Goal: Information Seeking & Learning: Understand process/instructions

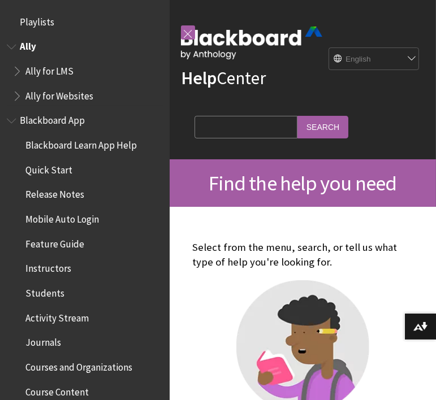
click at [11, 41] on span "Book outline for Anthology Ally Help" at bounding box center [13, 44] width 12 height 14
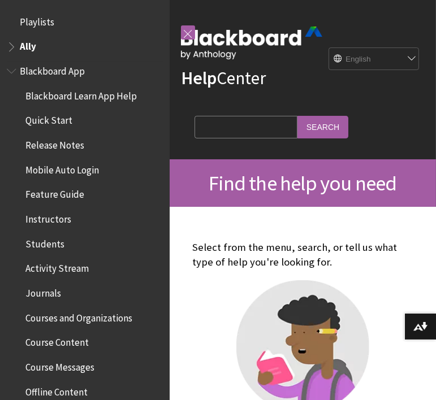
click at [10, 68] on span "Book outline for Blackboard App Help" at bounding box center [13, 69] width 12 height 14
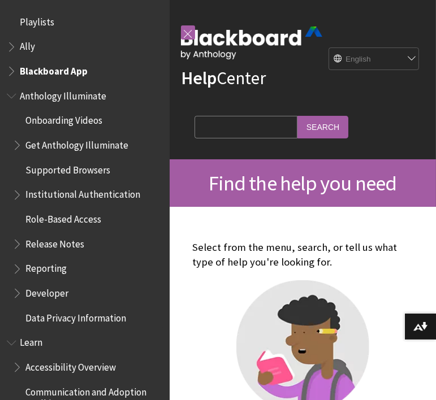
click at [11, 99] on span "Book outline for Anthology Illuminate" at bounding box center [13, 93] width 12 height 14
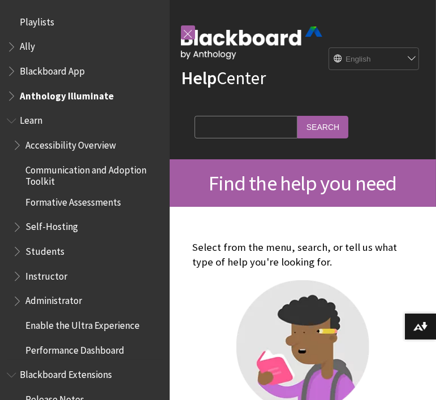
click at [16, 276] on span "Book outline for Blackboard Learn Help" at bounding box center [18, 274] width 12 height 14
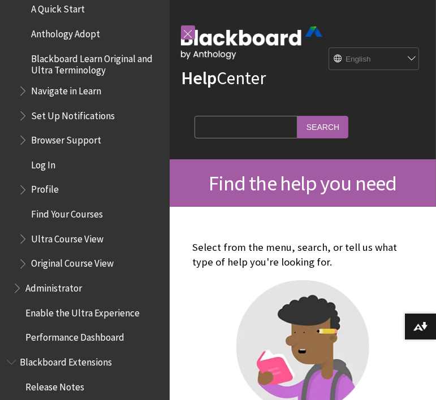
scroll to position [314, 0]
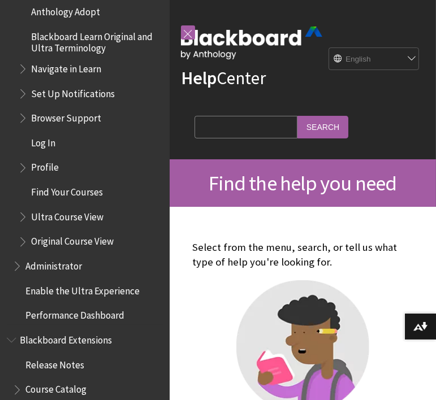
click at [22, 215] on span "Book outline for Blackboard Learn Help" at bounding box center [24, 214] width 12 height 14
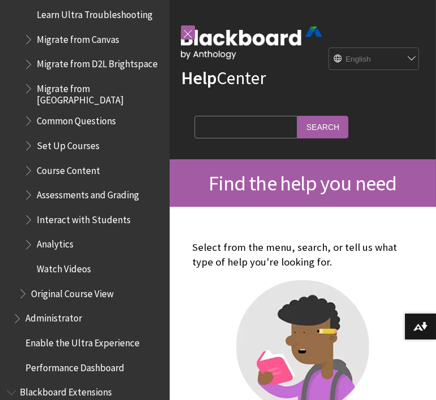
scroll to position [628, 0]
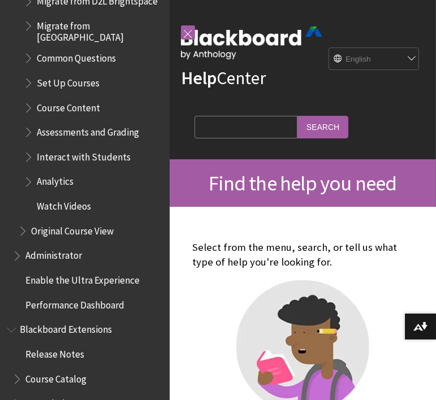
click at [28, 156] on span "Book outline for Blackboard Learn Help" at bounding box center [30, 154] width 12 height 14
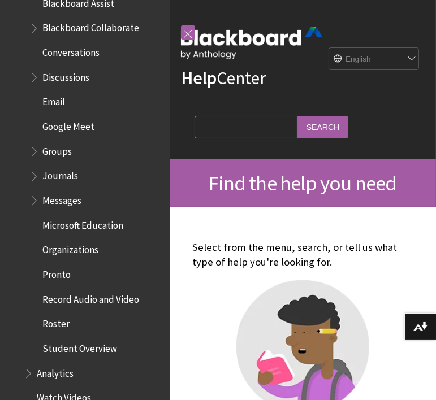
scroll to position [941, 0]
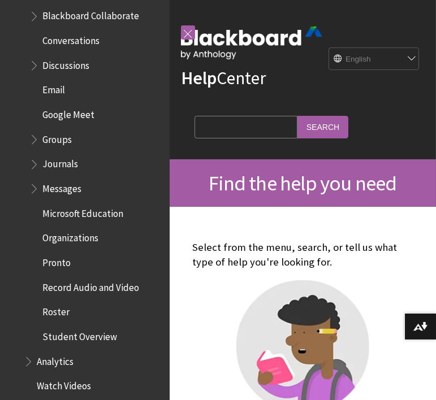
click at [51, 212] on span "Microsoft Education" at bounding box center [82, 211] width 81 height 15
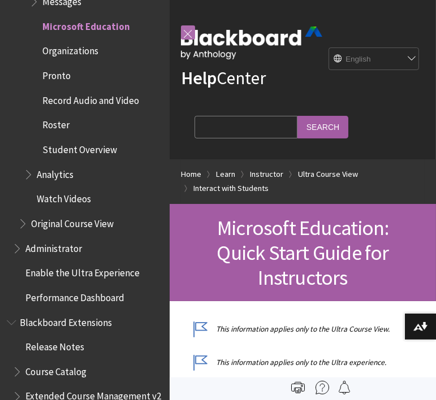
click at [184, 32] on link at bounding box center [188, 32] width 14 height 14
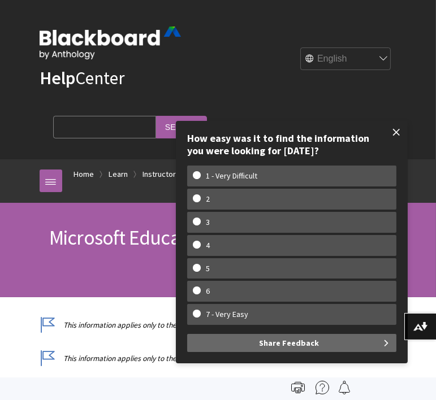
click at [396, 130] on span at bounding box center [396, 132] width 24 height 24
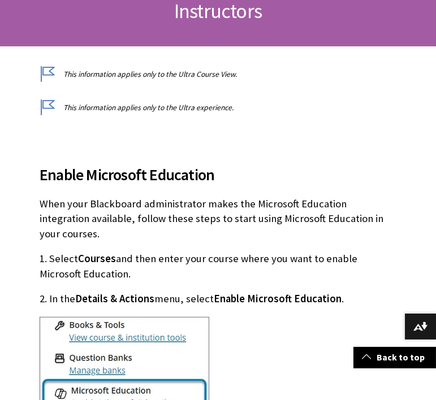
scroll to position [314, 0]
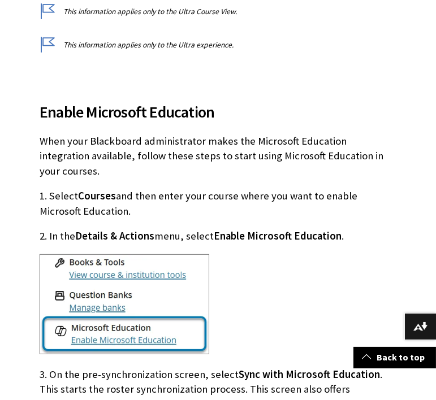
click at [301, 138] on p "When your Blackboard administrator makes the Microsoft Education integration av…" at bounding box center [218, 156] width 357 height 45
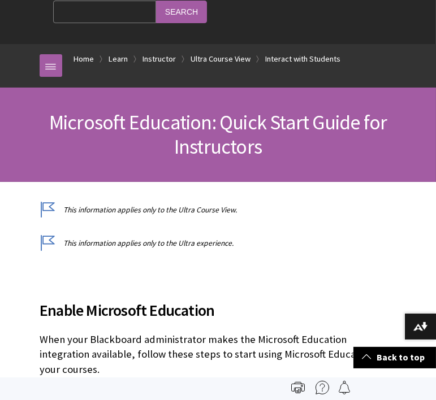
scroll to position [63, 0]
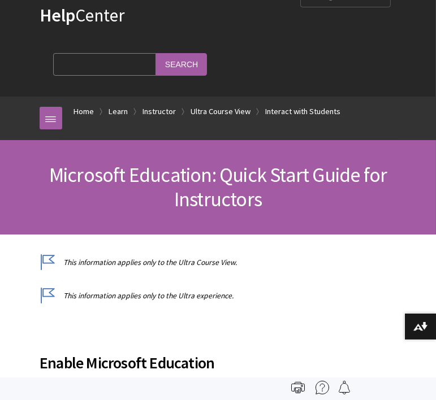
click at [225, 192] on span "Microsoft Education: Quick Start Guide for Instructors" at bounding box center [217, 187] width 337 height 50
drag, startPoint x: 60, startPoint y: 260, endPoint x: 239, endPoint y: 263, distance: 179.1
click at [239, 263] on p "This information applies only to the Ultra Course View." at bounding box center [218, 262] width 357 height 11
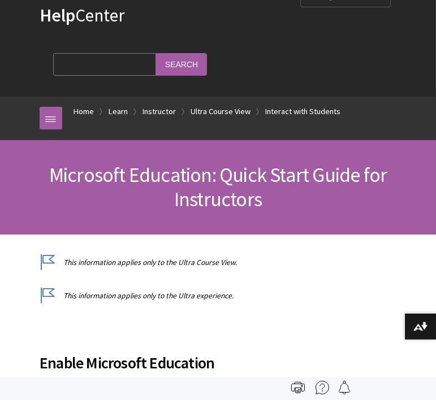
drag, startPoint x: 234, startPoint y: 260, endPoint x: 58, endPoint y: 262, distance: 176.3
click at [58, 262] on p "This information applies only to the Ultra Course View." at bounding box center [218, 262] width 357 height 11
copy p "This information applies only to the Ultra Course View."
click at [295, 293] on p "This information applies only to the Ultra experience." at bounding box center [218, 295] width 357 height 11
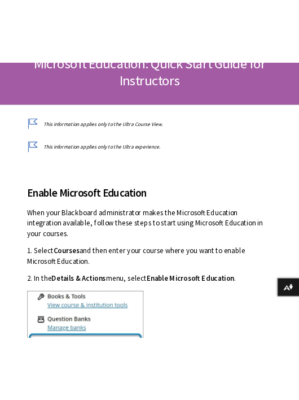
scroll to position [251, 0]
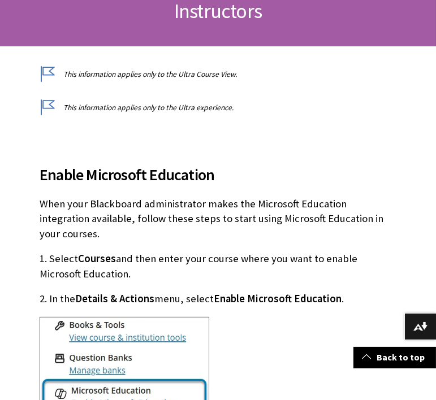
click at [211, 182] on span "Enable Microsoft Education" at bounding box center [218, 175] width 357 height 24
click at [218, 206] on p "When your Blackboard administrator makes the Microsoft Education integration av…" at bounding box center [218, 219] width 357 height 45
click at [279, 173] on span "Enable Microsoft Education" at bounding box center [218, 175] width 357 height 24
click at [268, 223] on p "When your Blackboard administrator makes the Microsoft Education integration av…" at bounding box center [218, 219] width 357 height 45
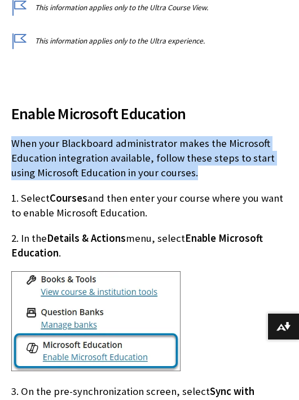
drag, startPoint x: 13, startPoint y: 140, endPoint x: 199, endPoint y: 172, distance: 188.6
click at [199, 172] on p "When your Blackboard administrator makes the Microsoft Education integration av…" at bounding box center [149, 158] width 277 height 45
copy p "When your Blackboard administrator makes the Microsoft Education integration av…"
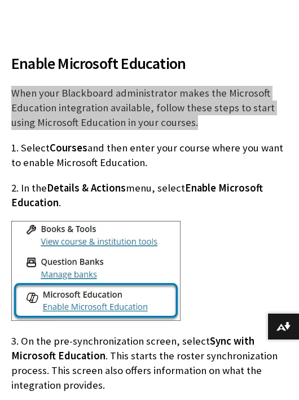
scroll to position [314, 0]
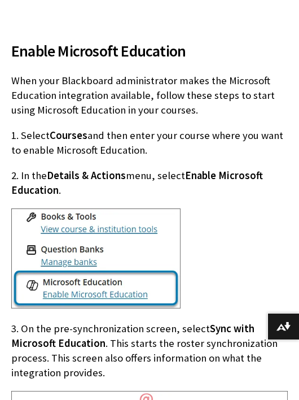
click at [205, 176] on span "Enable Microsoft Education" at bounding box center [137, 183] width 252 height 28
drag, startPoint x: 145, startPoint y: 151, endPoint x: 2, endPoint y: 133, distance: 144.0
drag, startPoint x: 2, startPoint y: 133, endPoint x: 57, endPoint y: 143, distance: 55.6
click at [55, 149] on p "1. Select Courses and then enter your course where you want to enable Microsoft…" at bounding box center [149, 142] width 277 height 29
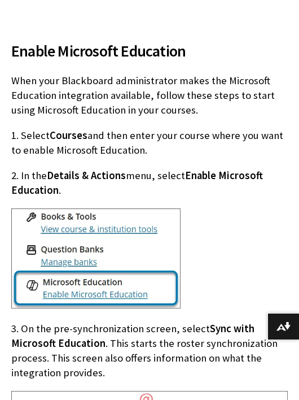
click at [140, 147] on p "1. Select Courses and then enter your course where you want to enable Microsoft…" at bounding box center [149, 142] width 277 height 29
click at [154, 152] on p "1. Select Courses and then enter your course where you want to enable Microsoft…" at bounding box center [149, 142] width 277 height 29
click at [142, 149] on p "1. Select Courses and then enter your course where you want to enable Microsoft…" at bounding box center [149, 142] width 277 height 29
drag, startPoint x: 146, startPoint y: 150, endPoint x: 20, endPoint y: 136, distance: 126.2
click at [20, 136] on p "1. Select Courses and then enter your course where you want to enable Microsoft…" at bounding box center [149, 142] width 277 height 29
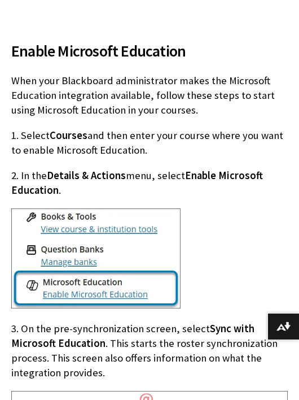
copy p "Select Courses and then enter your course where you want to enable Microsoft Ed…"
click at [67, 192] on p "2. In the Details & Actions menu, select Enable Microsoft Education ." at bounding box center [149, 182] width 277 height 29
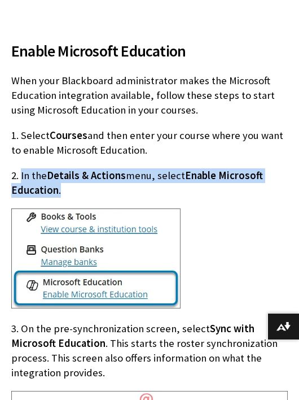
drag, startPoint x: 65, startPoint y: 190, endPoint x: 21, endPoint y: 176, distance: 45.7
click at [21, 176] on p "2. In the Details & Actions menu, select Enable Microsoft Education ." at bounding box center [149, 182] width 277 height 29
copy p "In the Details & Actions menu, select Enable Microsoft Education ."
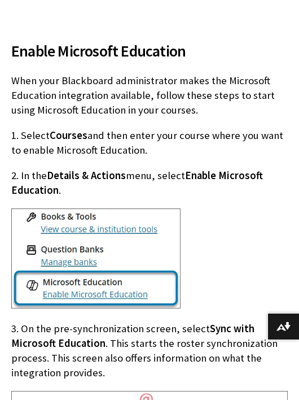
click at [132, 333] on p "3. On the pre-synchronization screen, select Sync with Microsoft Education . Th…" at bounding box center [149, 350] width 277 height 59
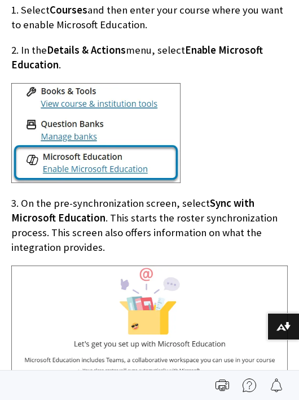
scroll to position [376, 0]
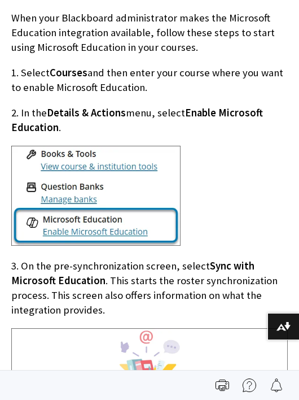
click at [91, 280] on span "Sync with Microsoft Education" at bounding box center [133, 273] width 244 height 28
click at [101, 273] on span "Sync with Microsoft Education" at bounding box center [133, 273] width 244 height 28
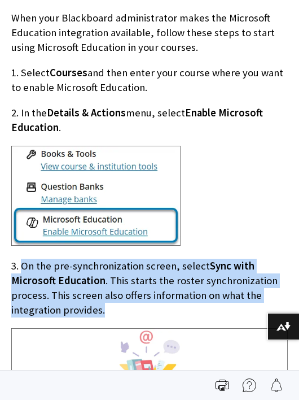
drag, startPoint x: 108, startPoint y: 306, endPoint x: 23, endPoint y: 263, distance: 96.0
click at [23, 263] on p "3. On the pre-synchronization screen, select Sync with Microsoft Education . Th…" at bounding box center [149, 288] width 277 height 59
copy p "On the pre-synchronization screen, select Sync with Microsoft Education . This …"
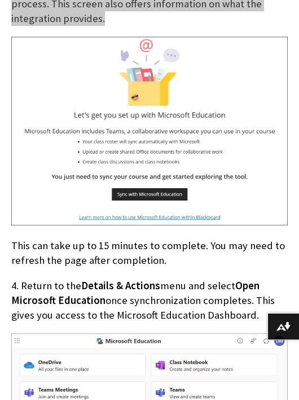
scroll to position [690, 0]
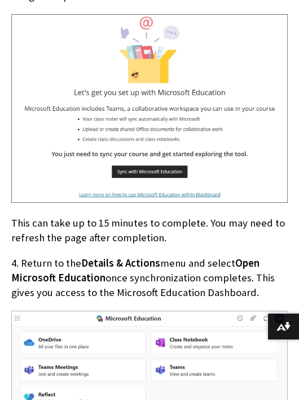
click at [68, 271] on span "Open Microsoft Education" at bounding box center [135, 271] width 249 height 28
click at [179, 284] on p "4. Return to the Details & Actions menu and select Open Microsoft Education onc…" at bounding box center [149, 278] width 277 height 45
drag, startPoint x: 258, startPoint y: 292, endPoint x: 23, endPoint y: 268, distance: 236.2
click at [23, 268] on p "4. Return to the Details & Actions menu and select Open Microsoft Education onc…" at bounding box center [149, 278] width 277 height 45
copy p "Return to the Details & Actions menu and select Open Microsoft Education once s…"
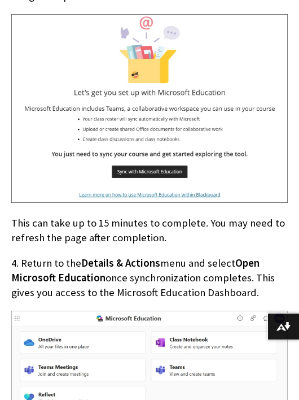
click at [59, 284] on p "4. Return to the Details & Actions menu and select Open Microsoft Education onc…" at bounding box center [149, 278] width 277 height 45
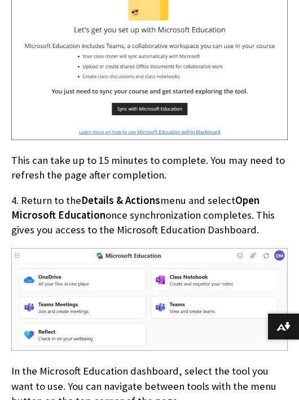
scroll to position [816, 0]
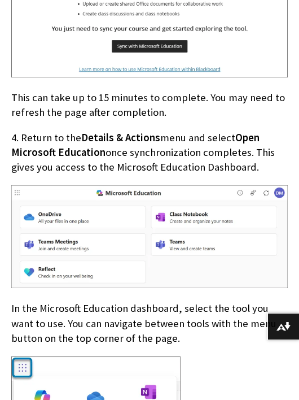
click at [124, 307] on p "In the Microsoft Education dashboard, select the tool you want to use. You can …" at bounding box center [149, 323] width 277 height 45
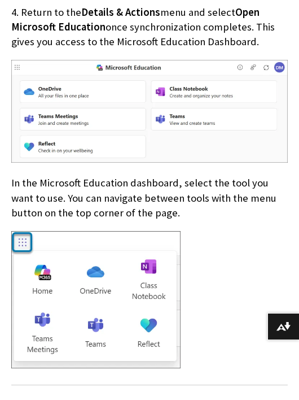
scroll to position [941, 0]
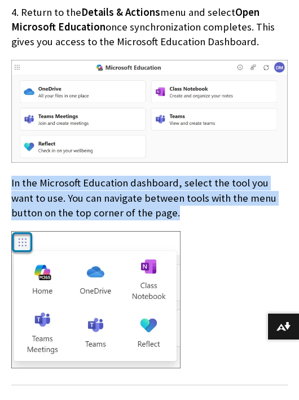
drag, startPoint x: 147, startPoint y: 212, endPoint x: 8, endPoint y: 189, distance: 140.4
copy p "In the Microsoft Education dashboard, select the tool you want to use. You can …"
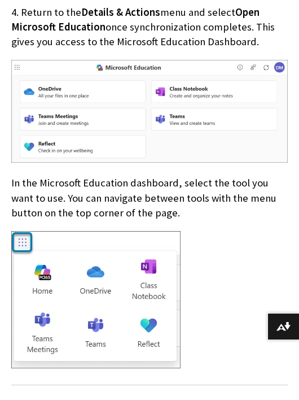
drag, startPoint x: 216, startPoint y: 303, endPoint x: 212, endPoint y: 339, distance: 36.4
click at [218, 303] on div at bounding box center [149, 301] width 277 height 140
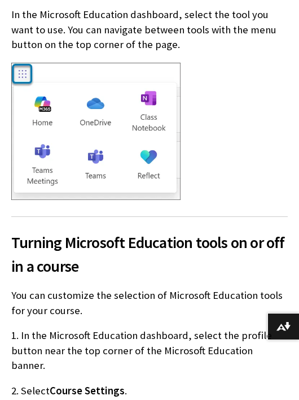
scroll to position [1130, 0]
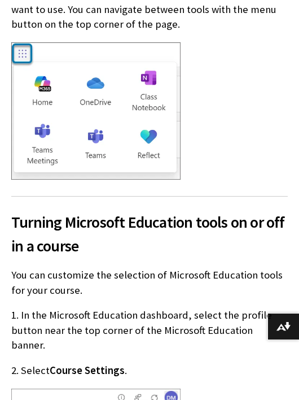
click at [82, 293] on p "You can customize the selection of Microsoft Education tools for your course." at bounding box center [149, 282] width 277 height 29
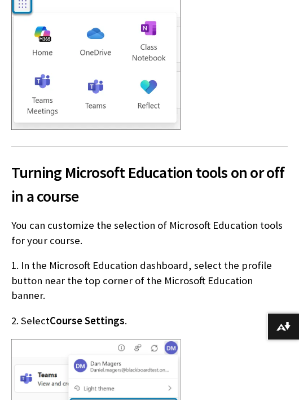
scroll to position [1193, 0]
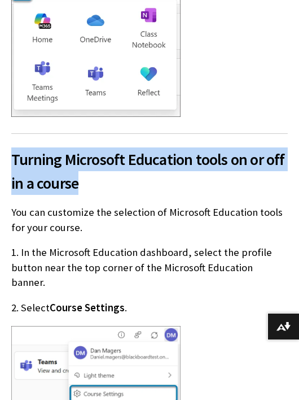
drag, startPoint x: 81, startPoint y: 183, endPoint x: 14, endPoint y: 156, distance: 72.5
click at [14, 156] on span "Turning Microsoft Education tools on or off in a course" at bounding box center [149, 170] width 277 height 47
copy span "Turning Microsoft Education tools on or off in a course"
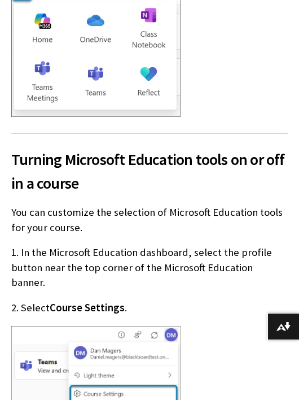
click at [60, 246] on p "1. In the Microsoft Education dashboard, select the profile button near the top…" at bounding box center [149, 267] width 277 height 45
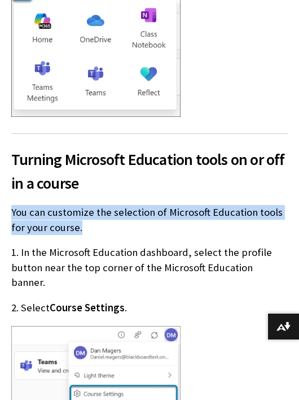
drag, startPoint x: 13, startPoint y: 211, endPoint x: 80, endPoint y: 225, distance: 68.8
click at [80, 225] on p "You can customize the selection of Microsoft Education tools for your course." at bounding box center [149, 219] width 277 height 29
copy p "You can customize the selection of Microsoft Education tools for your course."
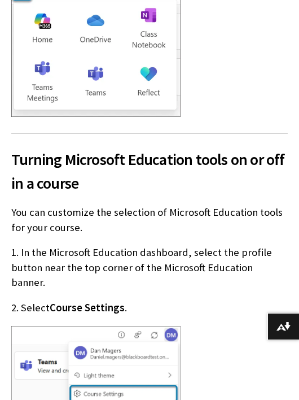
click at [58, 258] on p "1. In the Microsoft Education dashboard, select the profile button near the top…" at bounding box center [149, 267] width 277 height 45
click at [111, 301] on span "Course Settings" at bounding box center [87, 307] width 75 height 13
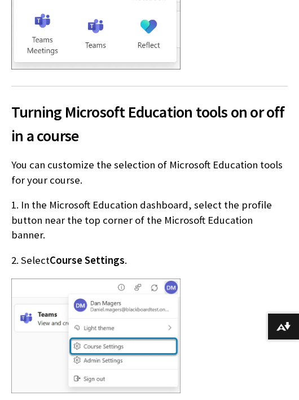
scroll to position [1255, 0]
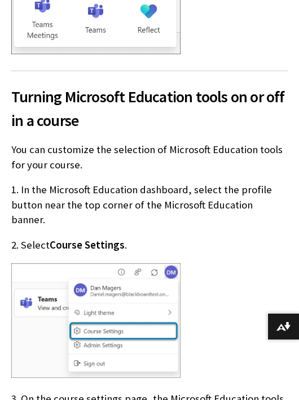
drag, startPoint x: 288, startPoint y: 199, endPoint x: 21, endPoint y: 193, distance: 266.8
click at [21, 193] on p "1. In the Microsoft Education dashboard, select the profile button near the top…" at bounding box center [149, 204] width 277 height 45
copy p "In the Microsoft Education dashboard, select the profile button near the top co…"
click at [124, 218] on div "Turning Microsoft Education tools on or off in a course You can customize the s…" at bounding box center [149, 360] width 277 height 578
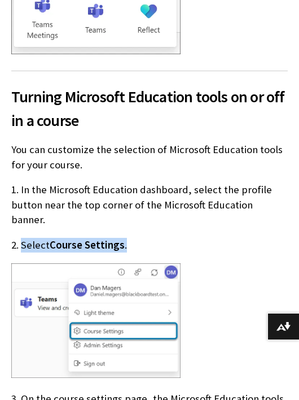
drag, startPoint x: 125, startPoint y: 230, endPoint x: 23, endPoint y: 222, distance: 102.6
click at [23, 238] on p "2. Select Course Settings ." at bounding box center [149, 245] width 277 height 15
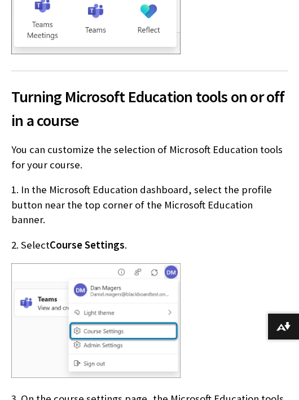
click at [217, 277] on div at bounding box center [149, 322] width 277 height 118
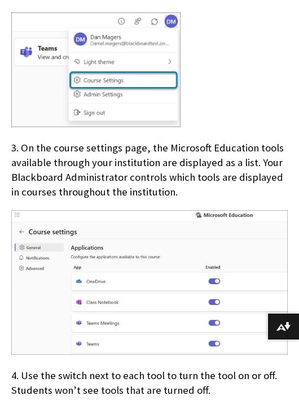
scroll to position [1569, 0]
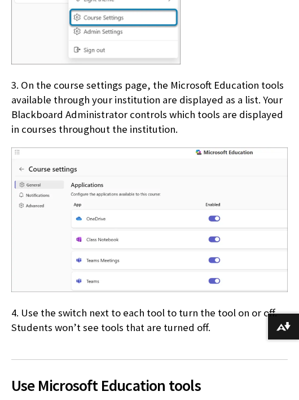
click at [67, 100] on p "3. On the course settings page, the Microsoft Education tools available through…" at bounding box center [149, 107] width 277 height 59
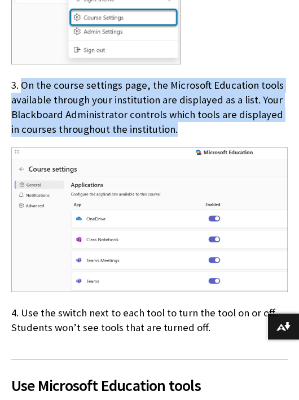
drag, startPoint x: 21, startPoint y: 68, endPoint x: 168, endPoint y: 114, distance: 153.5
click at [168, 114] on p "3. On the course settings page, the Microsoft Education tools available through…" at bounding box center [149, 107] width 277 height 59
click at [120, 147] on img at bounding box center [149, 219] width 277 height 145
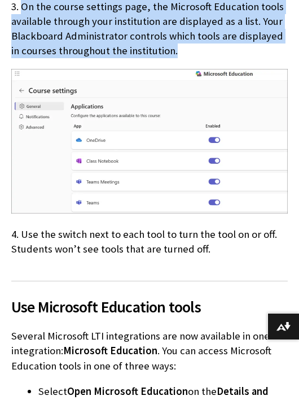
scroll to position [1695, 0]
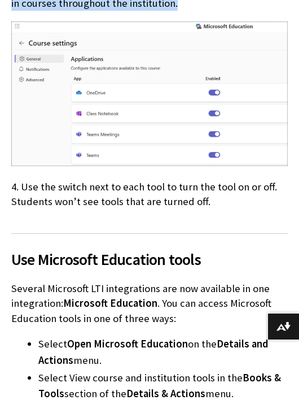
click at [113, 131] on img at bounding box center [149, 93] width 277 height 145
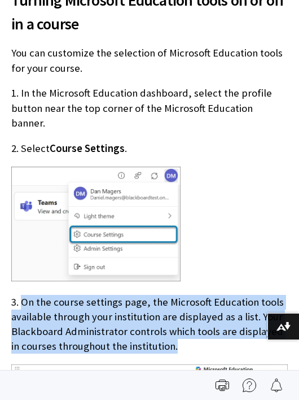
scroll to position [1318, 0]
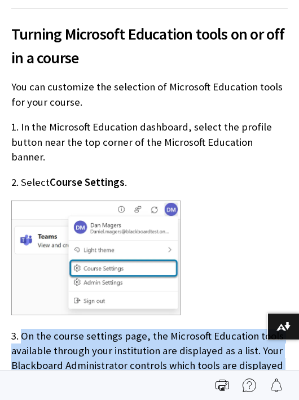
click at [57, 258] on img at bounding box center [96, 258] width 170 height 115
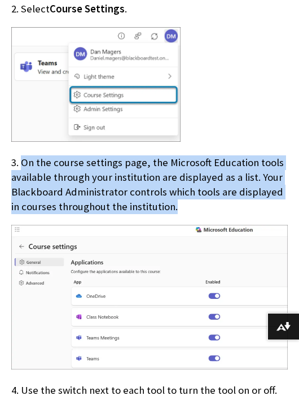
scroll to position [1506, 0]
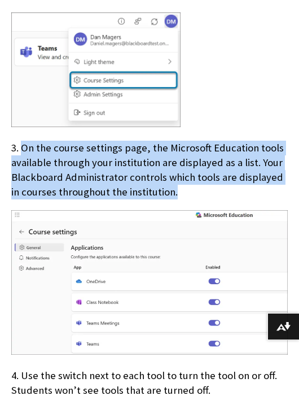
click at [64, 255] on img at bounding box center [149, 282] width 277 height 145
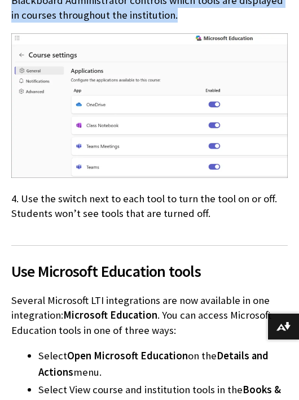
scroll to position [1695, 0]
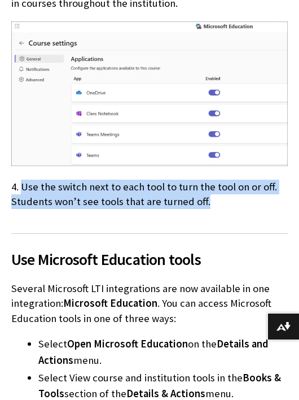
drag, startPoint x: 208, startPoint y: 186, endPoint x: 21, endPoint y: 171, distance: 187.7
click at [21, 180] on p "4. Use the switch next to each tool to turn the tool on or off. Students won’t …" at bounding box center [149, 194] width 277 height 29
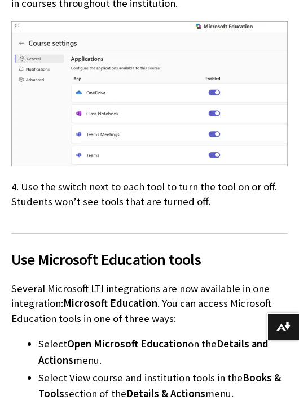
click at [131, 281] on p "Several Microsoft LTI integrations are now available in one integration: Micros…" at bounding box center [149, 303] width 277 height 45
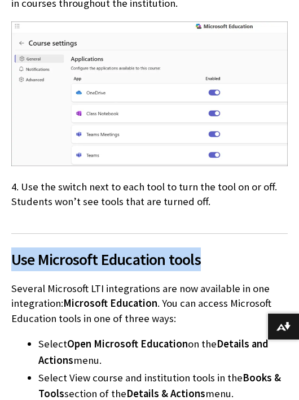
drag, startPoint x: 11, startPoint y: 242, endPoint x: 201, endPoint y: 249, distance: 189.4
click at [201, 249] on span "Use Microsoft Education tools" at bounding box center [149, 259] width 277 height 24
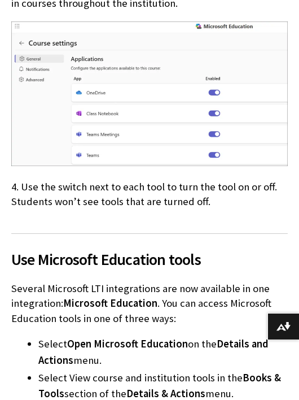
click at [141, 297] on span "Microsoft Education" at bounding box center [110, 303] width 94 height 13
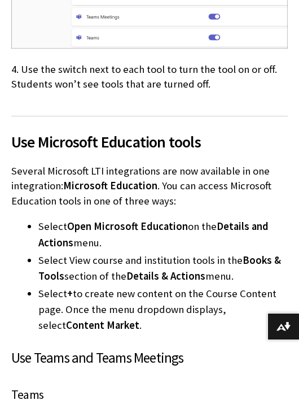
scroll to position [1820, 0]
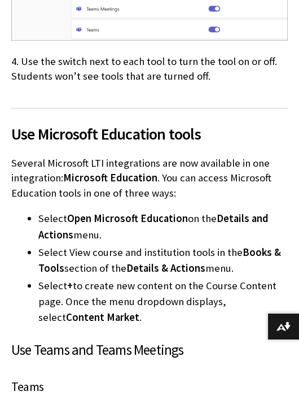
drag, startPoint x: 12, startPoint y: 147, endPoint x: 176, endPoint y: 180, distance: 167.6
click at [176, 180] on p "Several Microsoft LTI integrations are now available in one integration: Micros…" at bounding box center [149, 178] width 277 height 45
click at [79, 252] on li "Select View course and institution tools in the Books & Tools section of the De…" at bounding box center [163, 261] width 250 height 32
drag, startPoint x: 106, startPoint y: 221, endPoint x: 41, endPoint y: 198, distance: 69.0
click at [41, 211] on li "Select Open Microsoft Education on the Details and Actions menu." at bounding box center [163, 227] width 250 height 32
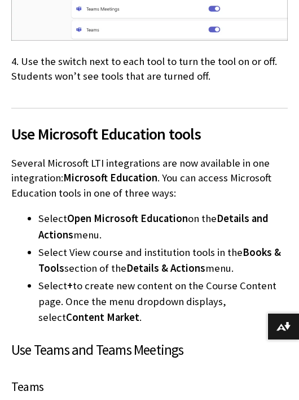
click at [93, 278] on li "Select + to create new content on the Course Content page. Once the menu dropdo…" at bounding box center [163, 301] width 250 height 47
drag, startPoint x: 233, startPoint y: 250, endPoint x: 30, endPoint y: 240, distance: 203.7
click at [38, 245] on li "Select View course and institution tools in the Books & Tools section of the De…" at bounding box center [163, 261] width 250 height 32
drag, startPoint x: 154, startPoint y: 274, endPoint x: 145, endPoint y: 277, distance: 9.1
click at [154, 278] on li "Select + to create new content on the Course Content page. Once the menu dropdo…" at bounding box center [163, 301] width 250 height 47
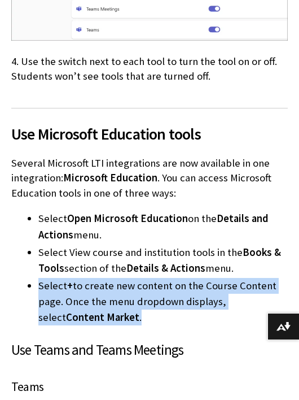
drag, startPoint x: 77, startPoint y: 304, endPoint x: 39, endPoint y: 271, distance: 50.4
click at [39, 278] on li "Select + to create new content on the Course Content page. Once the menu dropdo…" at bounding box center [163, 301] width 250 height 47
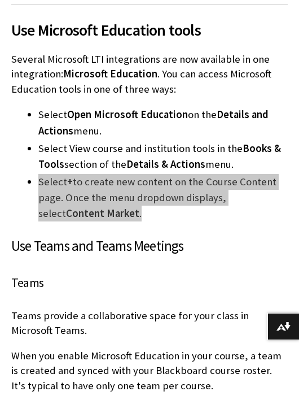
scroll to position [1946, 0]
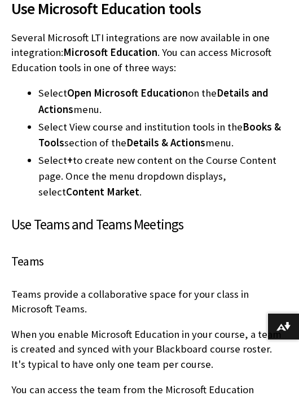
click at [107, 252] on h4 "Teams" at bounding box center [149, 261] width 277 height 19
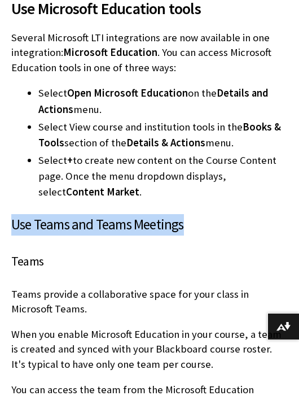
drag, startPoint x: 14, startPoint y: 207, endPoint x: 192, endPoint y: 210, distance: 178.0
click at [192, 214] on h3 "Use Teams and Teams Meetings" at bounding box center [149, 224] width 277 height 21
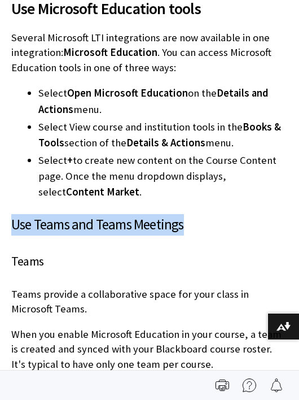
click at [105, 214] on h3 "Use Teams and Teams Meetings" at bounding box center [149, 224] width 277 height 21
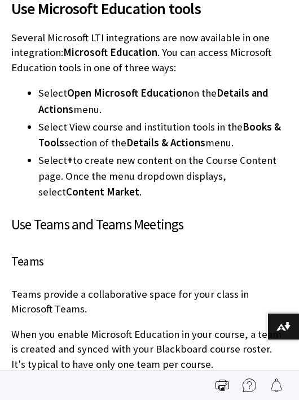
drag, startPoint x: 44, startPoint y: 241, endPoint x: 11, endPoint y: 233, distance: 33.3
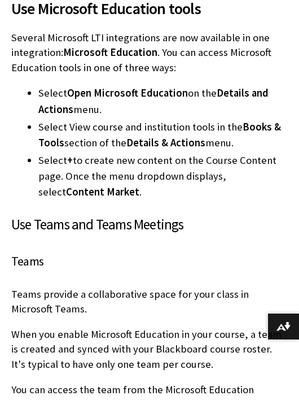
scroll to position [2071, 0]
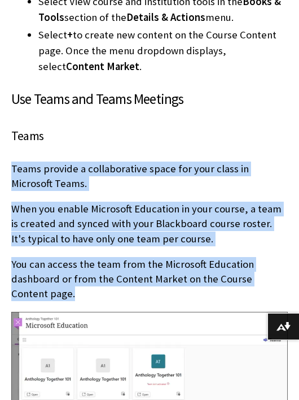
drag, startPoint x: 12, startPoint y: 150, endPoint x: 42, endPoint y: 277, distance: 130.6
click at [94, 257] on p "You can access the team from the Microsoft Education dashboard or from the Cont…" at bounding box center [149, 279] width 277 height 45
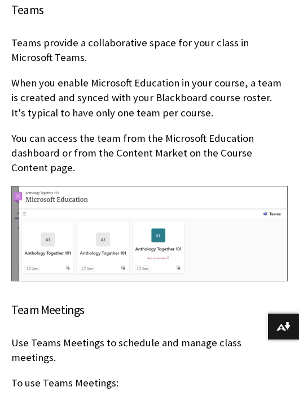
scroll to position [2260, 0]
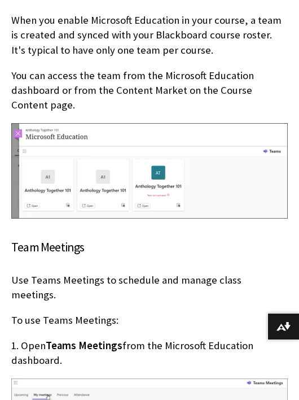
click at [49, 313] on p "To use Teams Meetings:" at bounding box center [149, 320] width 277 height 15
drag, startPoint x: 12, startPoint y: 232, endPoint x: 84, endPoint y: 227, distance: 72.0
click at [84, 238] on h4 "Team Meetings" at bounding box center [149, 247] width 277 height 19
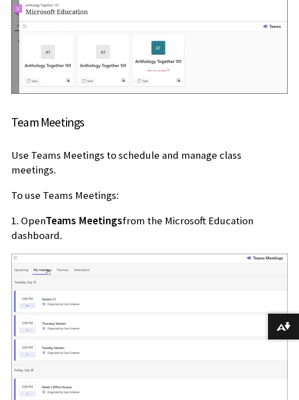
scroll to position [2385, 0]
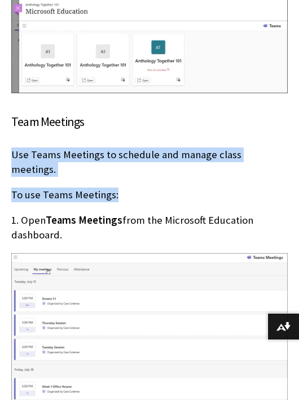
drag, startPoint x: 12, startPoint y: 134, endPoint x: 121, endPoint y: 160, distance: 112.0
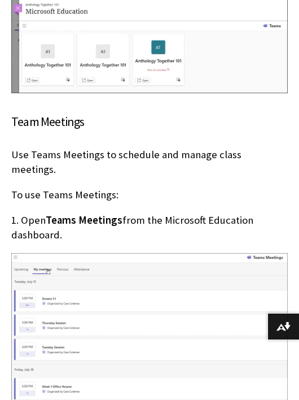
click at [68, 213] on p "1. Open Teams Meetings from the Microsoft Education dashboard." at bounding box center [149, 227] width 277 height 29
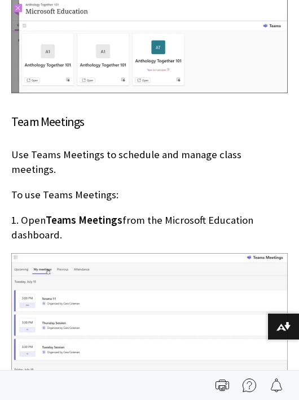
click at [63, 213] on p "1. Open Teams Meetings from the Microsoft Education dashboard." at bounding box center [149, 227] width 277 height 29
drag, startPoint x: 66, startPoint y: 201, endPoint x: 24, endPoint y: 191, distance: 43.0
click at [24, 213] on p "1. Open Teams Meetings from the Microsoft Education dashboard." at bounding box center [149, 227] width 277 height 29
click at [51, 259] on img at bounding box center [149, 328] width 277 height 150
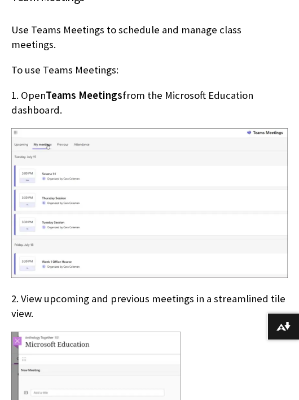
scroll to position [2511, 0]
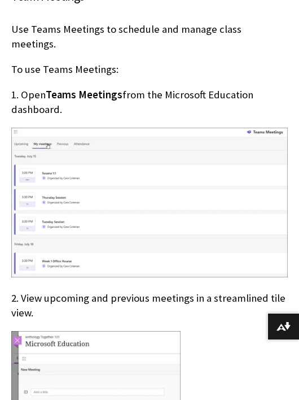
click at [71, 241] on img at bounding box center [149, 203] width 277 height 150
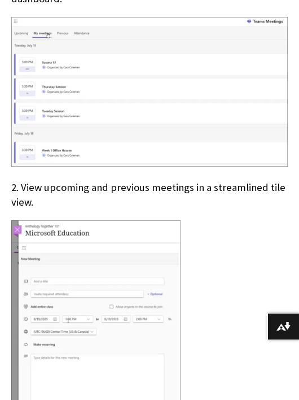
scroll to position [2636, 0]
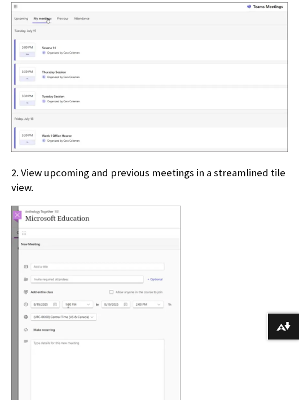
click at [63, 213] on img at bounding box center [96, 312] width 170 height 212
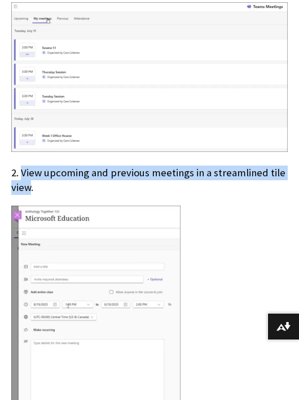
drag, startPoint x: 32, startPoint y: 156, endPoint x: 24, endPoint y: 144, distance: 14.6
click at [24, 166] on p "2. View upcoming and previous meetings in a streamlined tile view." at bounding box center [149, 180] width 277 height 29
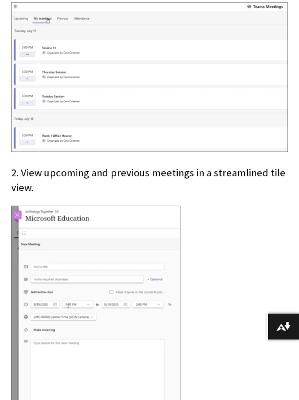
drag, startPoint x: 24, startPoint y: 144, endPoint x: 40, endPoint y: 151, distance: 17.4
click at [40, 166] on p "2. View upcoming and previous meetings in a streamlined tile view." at bounding box center [149, 180] width 277 height 29
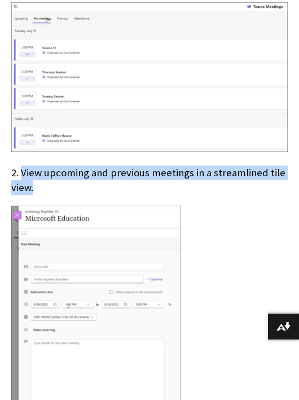
drag, startPoint x: 37, startPoint y: 157, endPoint x: 24, endPoint y: 142, distance: 19.6
click at [24, 166] on p "2. View upcoming and previous meetings in a streamlined tile view." at bounding box center [149, 180] width 277 height 29
click at [176, 258] on img at bounding box center [96, 312] width 170 height 212
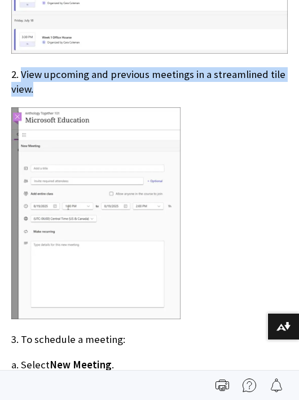
scroll to position [2699, 0]
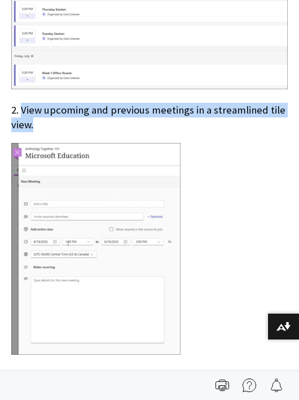
click at [44, 203] on img at bounding box center [96, 249] width 170 height 212
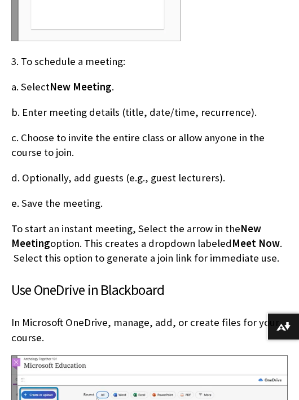
scroll to position [3013, 0]
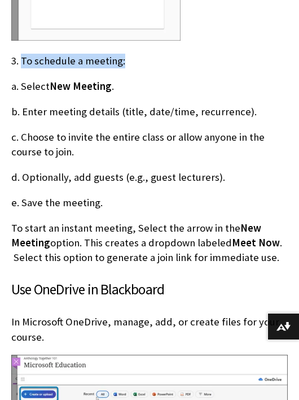
drag, startPoint x: 21, startPoint y: 31, endPoint x: 128, endPoint y: 29, distance: 106.8
click at [128, 54] on p "3. To schedule a meeting:" at bounding box center [149, 61] width 277 height 15
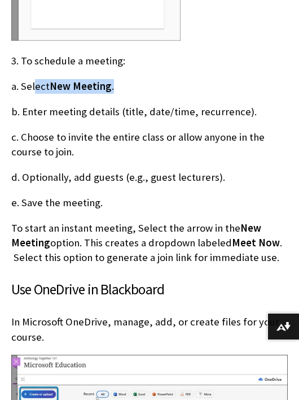
drag, startPoint x: 119, startPoint y: 54, endPoint x: 29, endPoint y: 54, distance: 89.8
click at [29, 79] on p "a. Select New Meeting ." at bounding box center [149, 86] width 277 height 15
click at [151, 79] on p "a. Select New Meeting ." at bounding box center [149, 86] width 277 height 15
drag, startPoint x: 29, startPoint y: 79, endPoint x: 258, endPoint y: 80, distance: 228.3
click at [258, 105] on p "b. Enter meeting details (title, date/time, recurrence)." at bounding box center [149, 112] width 277 height 15
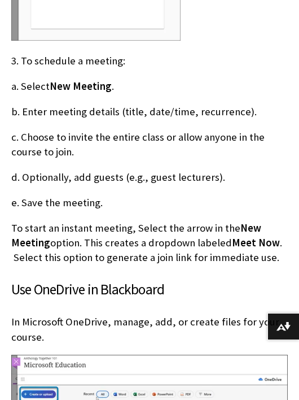
click at [160, 88] on div "Use Microsoft Education tools Several Microsoft LTI integrations are now availa…" at bounding box center [149, 159] width 277 height 2489
drag, startPoint x: 76, startPoint y: 123, endPoint x: 29, endPoint y: 105, distance: 50.3
click at [29, 130] on p "c. Choose to invite the entire class or allow anyone in the course to join." at bounding box center [149, 144] width 277 height 29
click at [107, 195] on p "e. Save the meeting." at bounding box center [149, 202] width 277 height 15
drag, startPoint x: 228, startPoint y: 142, endPoint x: 29, endPoint y: 147, distance: 198.9
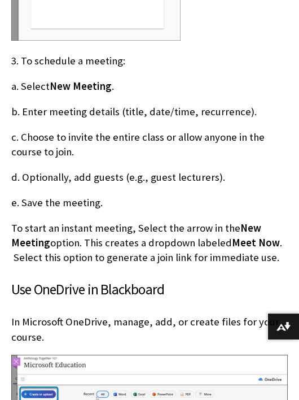
click at [29, 170] on p "d. Optionally, add guests (e.g., guest lecturers)." at bounding box center [149, 177] width 277 height 15
drag, startPoint x: 60, startPoint y: 201, endPoint x: 66, endPoint y: 180, distance: 21.7
click at [61, 221] on p "To start an instant meeting, Select the arrow in the New Meeting option. This c…" at bounding box center [149, 243] width 277 height 45
drag, startPoint x: 28, startPoint y: 170, endPoint x: 107, endPoint y: 172, distance: 79.7
click at [107, 195] on p "e. Save the meeting." at bounding box center [149, 202] width 277 height 15
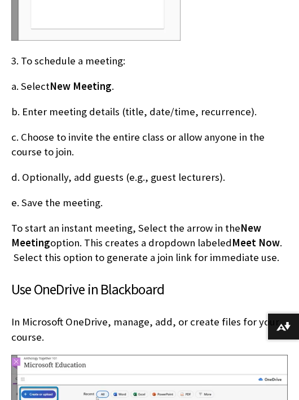
click at [148, 221] on p "To start an instant meeting, Select the arrow in the New Meeting option. This c…" at bounding box center [149, 243] width 277 height 45
click at [116, 221] on p "To start an instant meeting, Select the arrow in the New Meeting option. This c…" at bounding box center [149, 243] width 277 height 45
click at [73, 221] on p "To start an instant meeting, Select the arrow in the New Meeting option. This c…" at bounding box center [149, 243] width 277 height 45
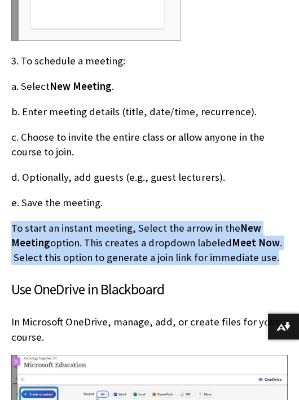
drag, startPoint x: 13, startPoint y: 195, endPoint x: 271, endPoint y: 221, distance: 259.5
click at [271, 221] on p "To start an instant meeting, Select the arrow in the New Meeting option. This c…" at bounding box center [149, 243] width 277 height 45
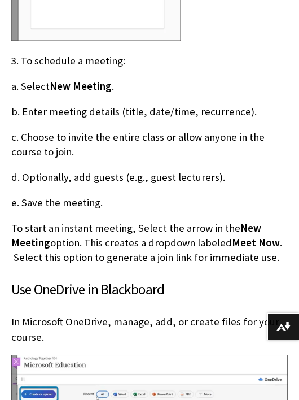
click at [58, 195] on p "e. Save the meeting." at bounding box center [149, 202] width 277 height 15
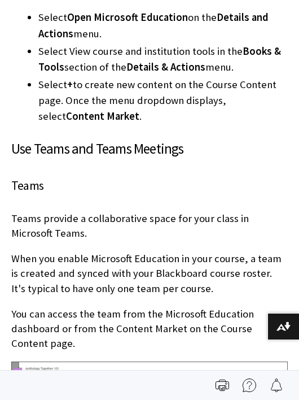
scroll to position [2009, 0]
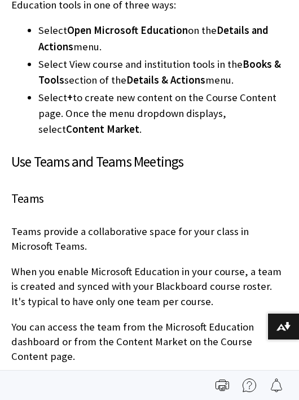
click at [129, 151] on h3 "Use Teams and Teams Meetings" at bounding box center [149, 161] width 277 height 21
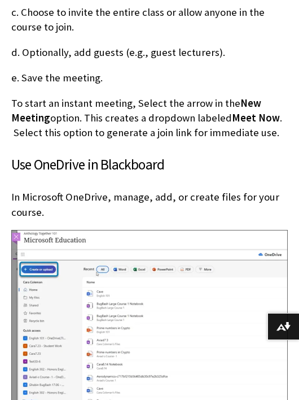
scroll to position [3139, 0]
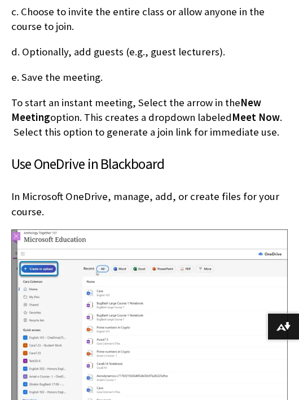
drag, startPoint x: 16, startPoint y: 133, endPoint x: 167, endPoint y: 138, distance: 150.9
click at [167, 154] on h3 "Use OneDrive in Blackboard" at bounding box center [149, 164] width 277 height 21
click at [71, 189] on p "In Microsoft OneDrive, manage, add, or create files for your course." at bounding box center [149, 203] width 277 height 29
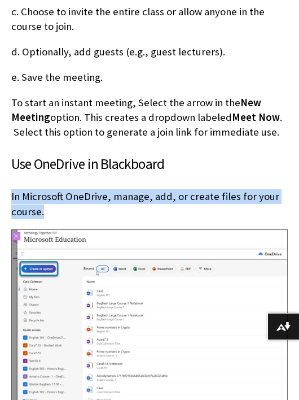
drag, startPoint x: 52, startPoint y: 180, endPoint x: 12, endPoint y: 161, distance: 44.5
click at [12, 189] on p "In Microsoft OneDrive, manage, add, or create files for your course." at bounding box center [149, 203] width 277 height 29
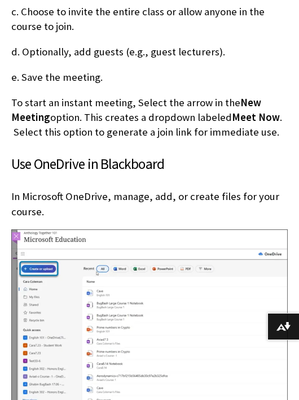
click at [144, 197] on div "Use Microsoft Education tools Several Microsoft LTI integrations are now availa…" at bounding box center [149, 34] width 277 height 2489
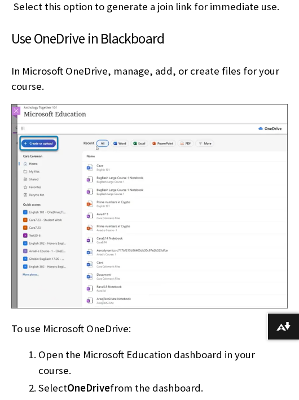
scroll to position [3327, 0]
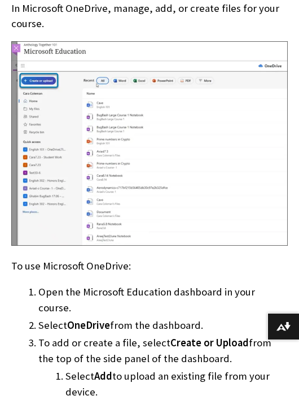
click at [58, 259] on p "To use Microsoft OneDrive:" at bounding box center [149, 266] width 277 height 15
click at [68, 259] on p "To use Microsoft OneDrive:" at bounding box center [149, 266] width 277 height 15
click at [46, 259] on p "To use Microsoft OneDrive:" at bounding box center [149, 266] width 277 height 15
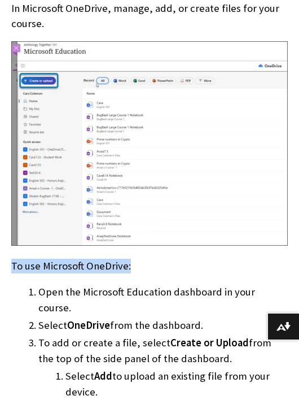
drag, startPoint x: 11, startPoint y: 236, endPoint x: 133, endPoint y: 232, distance: 122.7
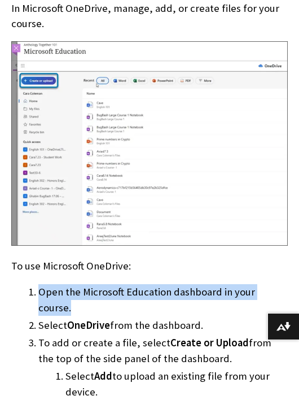
drag, startPoint x: 287, startPoint y: 260, endPoint x: 40, endPoint y: 261, distance: 246.9
click at [40, 284] on li "Open the Microsoft Education dashboard in your course." at bounding box center [163, 300] width 250 height 32
drag, startPoint x: 40, startPoint y: 277, endPoint x: 205, endPoint y: 277, distance: 164.4
click at [205, 318] on li "Select OneDrive from the dashboard." at bounding box center [163, 326] width 250 height 16
drag, startPoint x: 207, startPoint y: 311, endPoint x: 39, endPoint y: 295, distance: 169.1
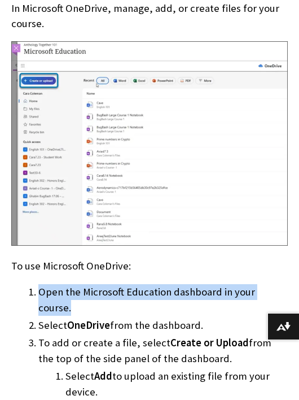
click at [39, 335] on li "To add or create a file, select Create or Upload from the top of the side panel…" at bounding box center [163, 384] width 250 height 98
drag, startPoint x: 106, startPoint y: 343, endPoint x: 65, endPoint y: 328, distance: 43.3
click at [66, 368] on li "Select Add to upload an existing file from your device." at bounding box center [177, 384] width 223 height 32
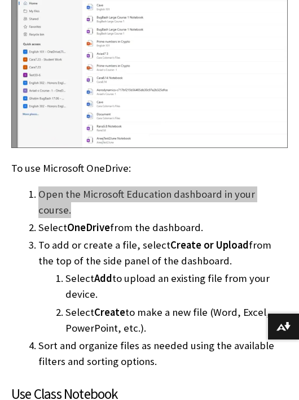
scroll to position [3453, 0]
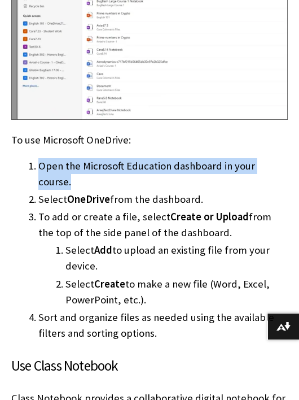
drag, startPoint x: 145, startPoint y: 252, endPoint x: 66, endPoint y: 234, distance: 81.7
click at [66, 276] on li "Select Create to make a new file (Word, Excel, PowerPoint, etc.)." at bounding box center [177, 292] width 223 height 32
drag, startPoint x: 158, startPoint y: 284, endPoint x: 40, endPoint y: 273, distance: 118.5
click at [40, 310] on li "Sort and organize files as needed using the available filters and sorting optio…" at bounding box center [163, 326] width 250 height 32
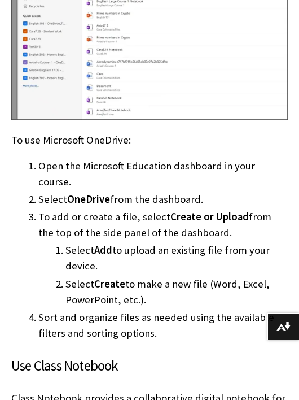
click at [82, 355] on h3 "Use Class Notebook" at bounding box center [149, 365] width 277 height 21
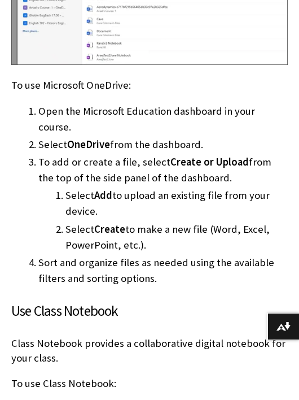
scroll to position [3515, 0]
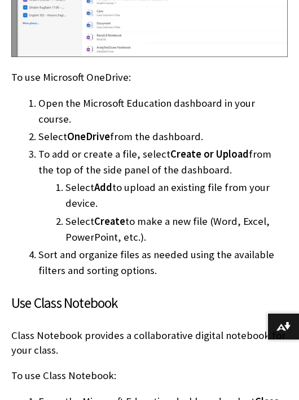
drag, startPoint x: 12, startPoint y: 258, endPoint x: 65, endPoint y: 250, distance: 53.1
click at [65, 293] on h3 "Use Class Notebook" at bounding box center [149, 303] width 277 height 21
click at [63, 328] on p "Class Notebook provides a collaborative digital notebook for your class." at bounding box center [149, 342] width 277 height 29
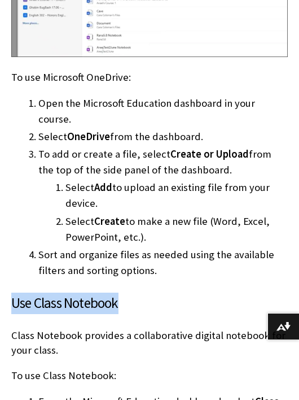
drag, startPoint x: 10, startPoint y: 257, endPoint x: 130, endPoint y: 260, distance: 119.8
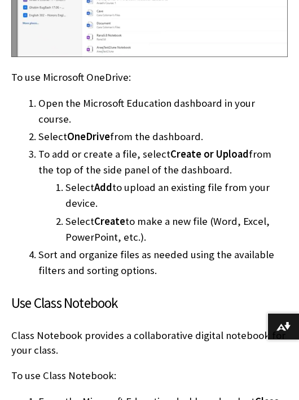
click at [63, 328] on p "Class Notebook provides a collaborative digital notebook for your class." at bounding box center [149, 342] width 277 height 29
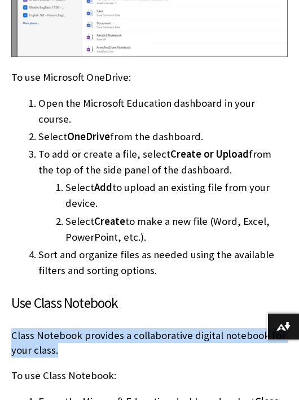
drag, startPoint x: 64, startPoint y: 301, endPoint x: 13, endPoint y: 290, distance: 51.9
click at [13, 328] on p "Class Notebook provides a collaborative digital notebook for your class." at bounding box center [149, 342] width 277 height 29
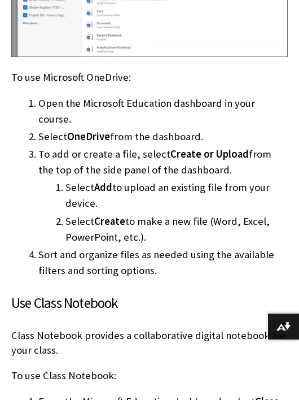
click at [59, 368] on p "To use Class Notebook:" at bounding box center [149, 375] width 277 height 15
click at [147, 328] on p "Class Notebook provides a collaborative digital notebook for your class." at bounding box center [149, 342] width 277 height 29
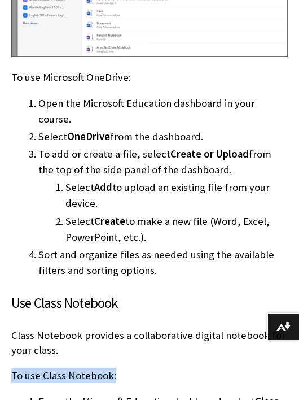
drag, startPoint x: 117, startPoint y: 325, endPoint x: 12, endPoint y: 317, distance: 105.4
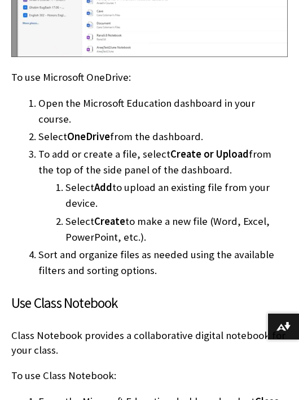
click at [85, 328] on p "Class Notebook provides a collaborative digital notebook for your class." at bounding box center [149, 342] width 277 height 29
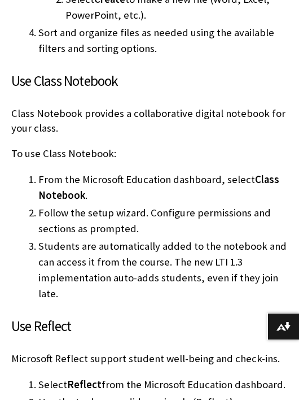
scroll to position [3766, 0]
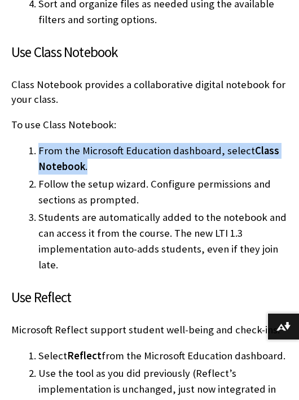
drag, startPoint x: 92, startPoint y: 116, endPoint x: 34, endPoint y: 105, distance: 58.2
click at [38, 143] on li "From the Microsoft Education dashboard, select Class Notebook ." at bounding box center [163, 159] width 250 height 32
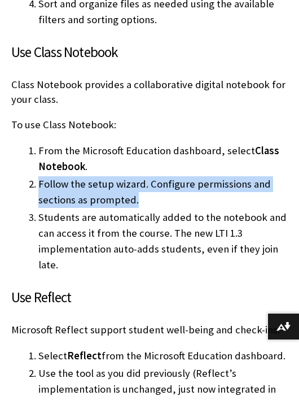
drag, startPoint x: 136, startPoint y: 150, endPoint x: 37, endPoint y: 136, distance: 99.9
click at [38, 176] on li "Follow the setup wizard. Configure permissions and sections as prompted." at bounding box center [163, 192] width 250 height 32
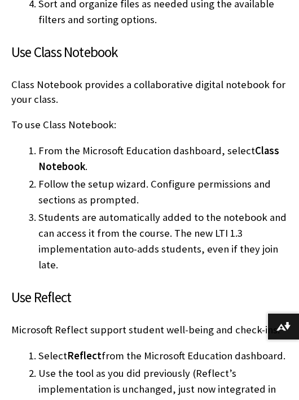
drag, startPoint x: 59, startPoint y: 214, endPoint x: 38, endPoint y: 173, distance: 46.2
click at [38, 210] on li "Students are automatically added to the notebook and can access it from the cou…" at bounding box center [163, 241] width 250 height 63
click at [123, 287] on h3 "Use Reflect" at bounding box center [149, 297] width 277 height 21
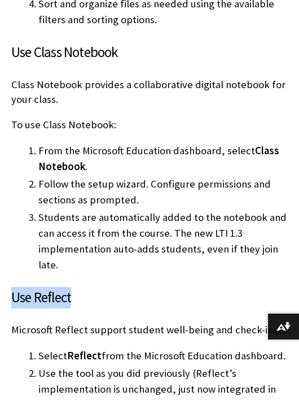
drag, startPoint x: 13, startPoint y: 247, endPoint x: 86, endPoint y: 250, distance: 72.9
click at [86, 287] on h3 "Use Reflect" at bounding box center [149, 297] width 277 height 21
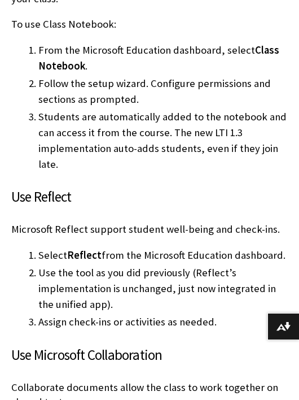
scroll to position [3892, 0]
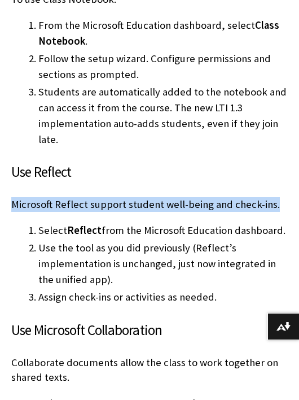
drag, startPoint x: 12, startPoint y: 156, endPoint x: 276, endPoint y: 159, distance: 263.9
click at [276, 197] on p "Microsoft Reflect support student well-being and check-ins." at bounding box center [149, 204] width 277 height 15
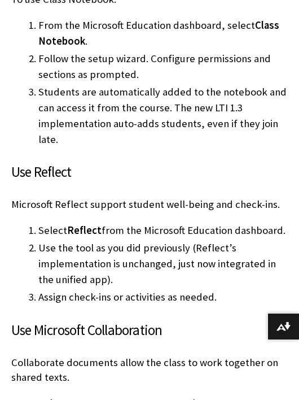
click at [131, 240] on li "Use the tool as you did previously (Reflect’s implementation is unchanged, just…" at bounding box center [163, 263] width 250 height 47
drag, startPoint x: 286, startPoint y: 182, endPoint x: 34, endPoint y: 181, distance: 251.4
click at [38, 223] on li "Select Reflect from the Microsoft Education dashboard." at bounding box center [163, 231] width 250 height 16
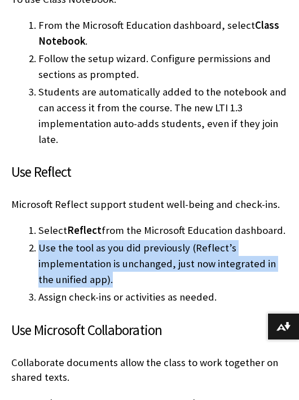
drag, startPoint x: 96, startPoint y: 232, endPoint x: 40, endPoint y: 199, distance: 64.5
click at [40, 240] on li "Use the tool as you did previously (Reflect’s implementation is unchanged, just…" at bounding box center [163, 263] width 250 height 47
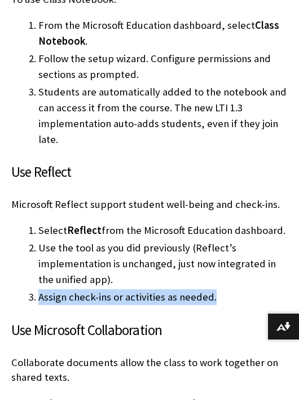
drag, startPoint x: 214, startPoint y: 250, endPoint x: 40, endPoint y: 246, distance: 173.5
click at [40, 289] on li "Assign check-ins or activities as needed." at bounding box center [163, 297] width 250 height 16
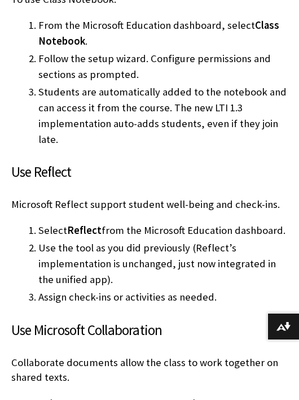
click at [72, 320] on h3 "Use Microsoft Collaboration" at bounding box center [149, 330] width 277 height 21
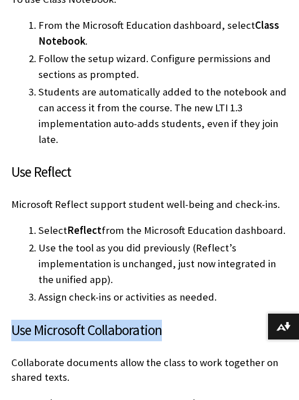
drag, startPoint x: 11, startPoint y: 283, endPoint x: 167, endPoint y: 287, distance: 155.4
click at [167, 320] on h3 "Use Microsoft Collaboration" at bounding box center [149, 330] width 277 height 21
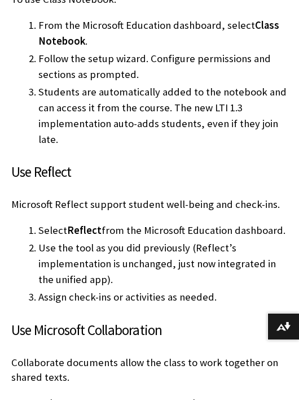
click at [72, 355] on p "Collaborate documents allow the class to work together on shared texts." at bounding box center [149, 369] width 277 height 29
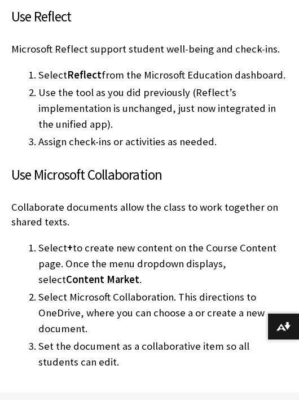
scroll to position [4080, 0]
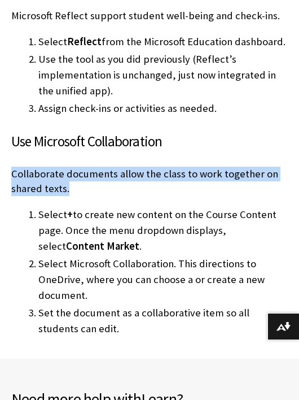
drag, startPoint x: 71, startPoint y: 141, endPoint x: -2, endPoint y: 123, distance: 75.6
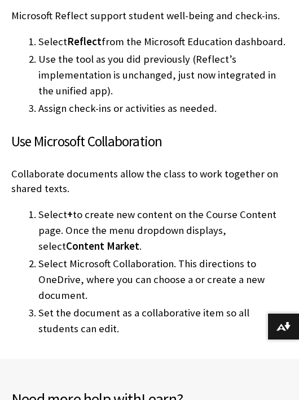
click at [83, 207] on li "Select + to create new content on the Course Content page. Once the menu dropdo…" at bounding box center [163, 230] width 250 height 47
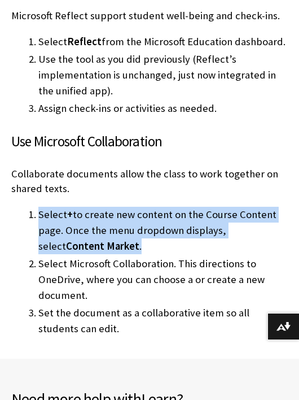
drag, startPoint x: 79, startPoint y: 199, endPoint x: 38, endPoint y: 167, distance: 52.3
click at [38, 207] on li "Select + to create new content on the Course Content page. Once the menu dropdo…" at bounding box center [163, 230] width 250 height 47
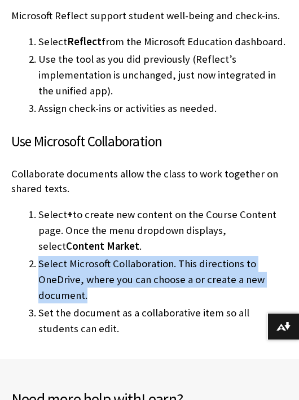
drag, startPoint x: 93, startPoint y: 249, endPoint x: 38, endPoint y: 215, distance: 64.7
click at [38, 256] on li "Select Microsoft Collaboration. This directions to OneDrive, where you can choo…" at bounding box center [163, 279] width 250 height 47
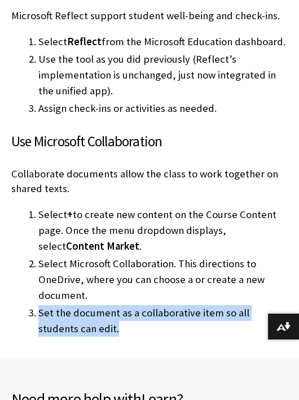
drag, startPoint x: 83, startPoint y: 283, endPoint x: 40, endPoint y: 263, distance: 47.6
click at [40, 305] on li "Set the document as a collaborative item so all students can edit." at bounding box center [163, 321] width 250 height 32
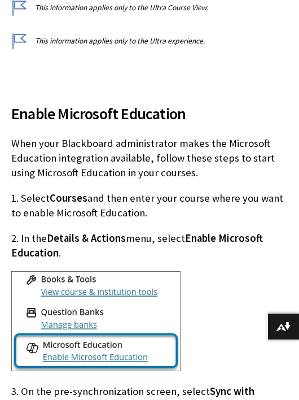
scroll to position [376, 0]
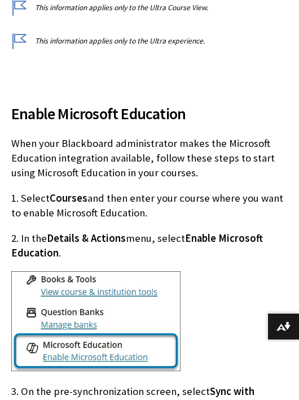
scroll to position [314, 0]
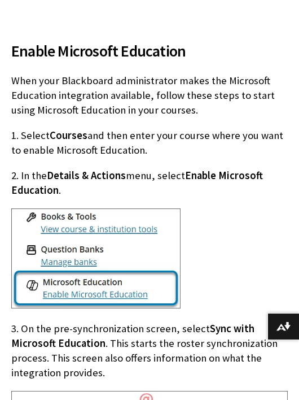
click at [238, 169] on span "Enable Microsoft Education" at bounding box center [137, 183] width 252 height 28
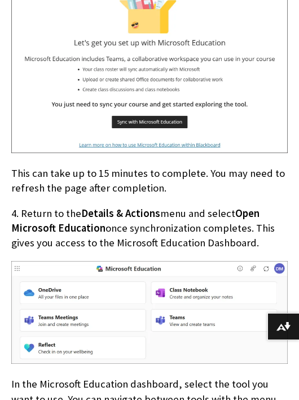
scroll to position [753, 0]
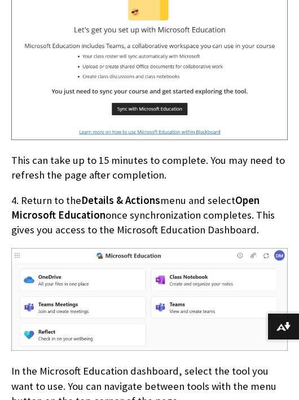
drag, startPoint x: 167, startPoint y: 174, endPoint x: 14, endPoint y: 161, distance: 154.2
click at [14, 161] on p "This can take up to 15 minutes to complete. You may need to refresh the page af…" at bounding box center [149, 167] width 277 height 29
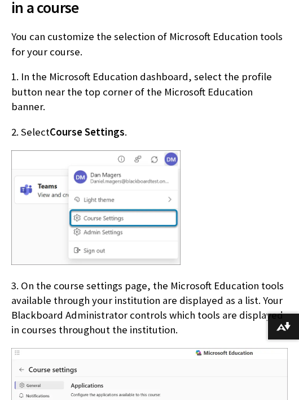
scroll to position [1381, 0]
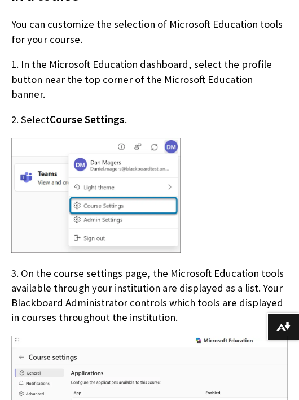
click at [129, 285] on p "3. On the course settings page, the Microsoft Education tools available through…" at bounding box center [149, 295] width 277 height 59
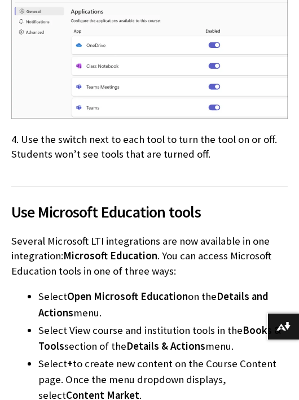
scroll to position [1758, 0]
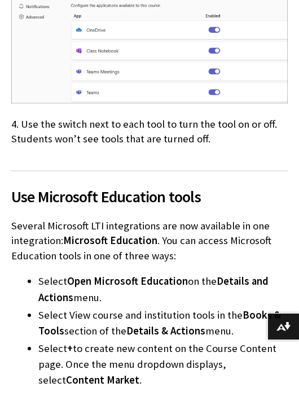
click at [55, 185] on span "Use Microsoft Education tools" at bounding box center [149, 197] width 277 height 24
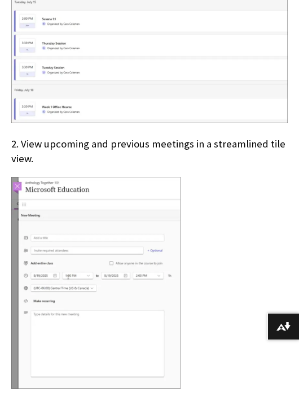
scroll to position [2699, 0]
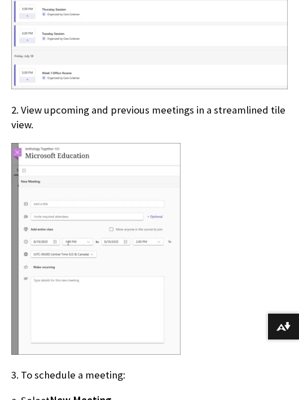
click at [149, 231] on img at bounding box center [96, 249] width 170 height 212
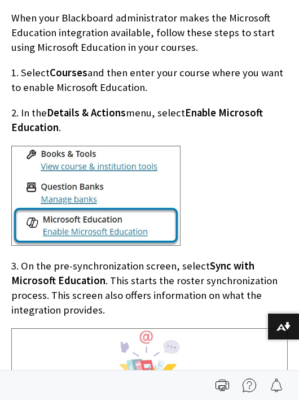
scroll to position [314, 0]
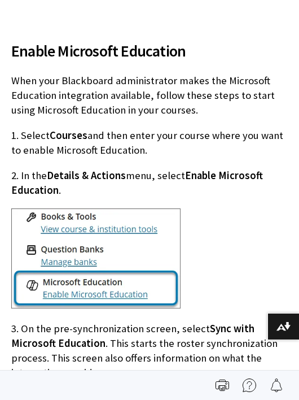
click at [210, 238] on div at bounding box center [149, 259] width 277 height 102
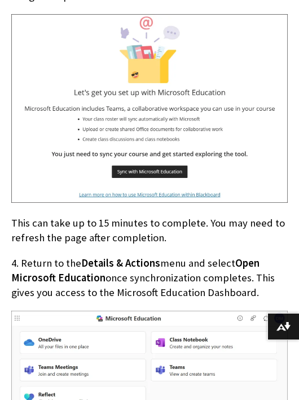
scroll to position [753, 0]
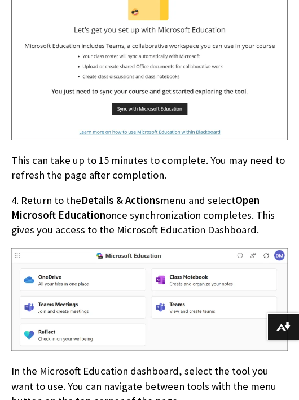
click at [51, 221] on p "4. Return to the Details & Actions menu and select Open Microsoft Education onc…" at bounding box center [149, 215] width 277 height 45
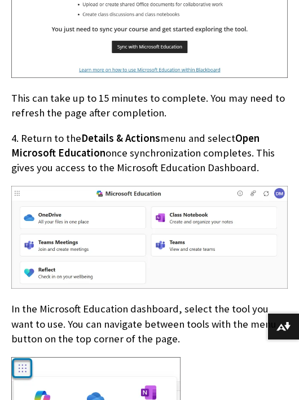
scroll to position [879, 0]
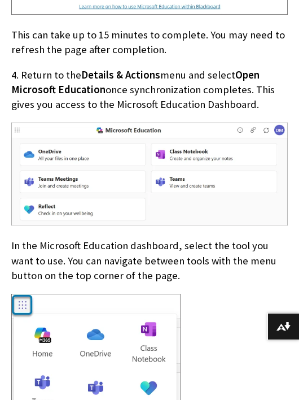
click at [117, 222] on img at bounding box center [149, 174] width 277 height 103
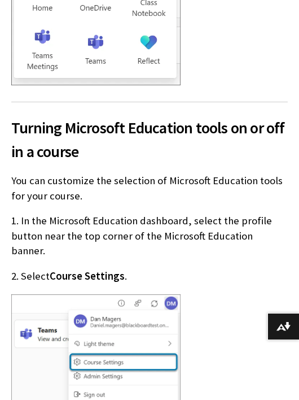
scroll to position [1255, 0]
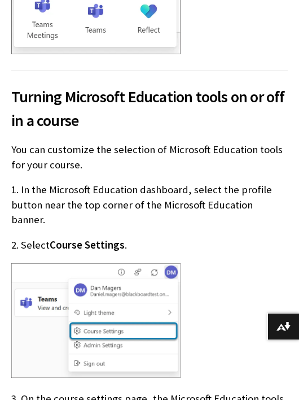
click at [69, 173] on div "Turning Microsoft Education tools on or off in a course You can customize the s…" at bounding box center [149, 360] width 277 height 578
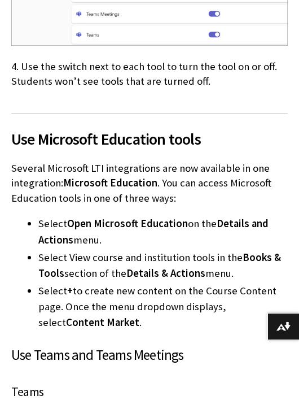
scroll to position [1883, 0]
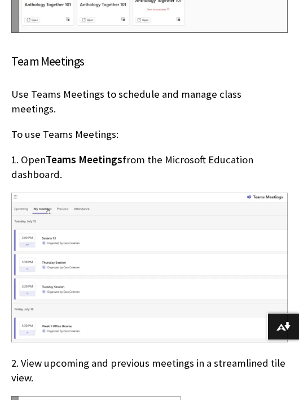
scroll to position [2448, 0]
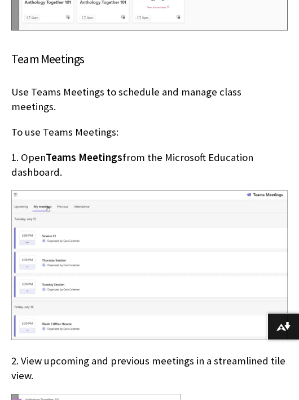
click at [76, 198] on img at bounding box center [149, 265] width 277 height 150
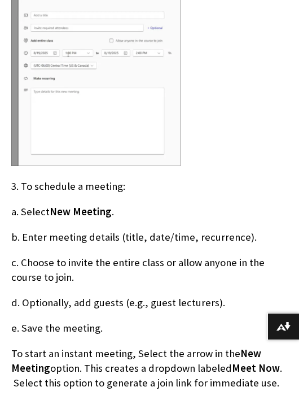
scroll to position [2950, 0]
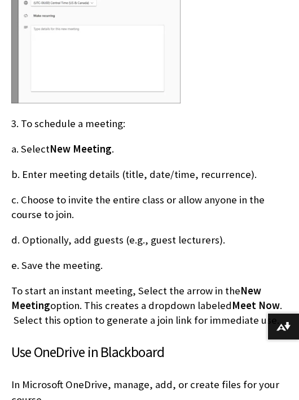
click at [74, 193] on p "c. Choose to invite the entire class or allow anyone in the course to join." at bounding box center [149, 207] width 277 height 29
click at [99, 247] on div "Use Microsoft Education tools Several Microsoft LTI integrations are now availa…" at bounding box center [149, 222] width 277 height 2489
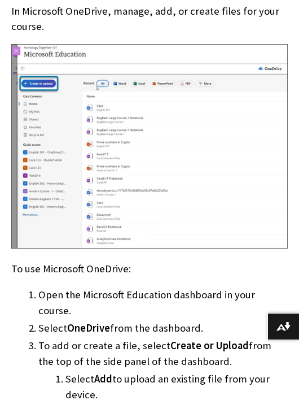
scroll to position [3453, 0]
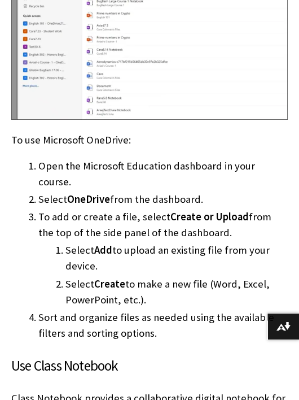
click at [88, 276] on li "Select Create to make a new file (Word, Excel, PowerPoint, etc.)." at bounding box center [177, 292] width 223 height 32
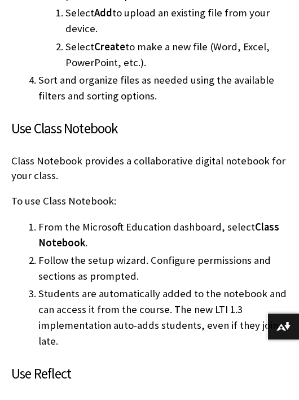
scroll to position [3704, 0]
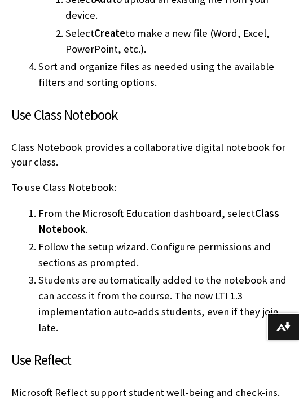
click at [86, 272] on li "Students are automatically added to the notebook and can access it from the cou…" at bounding box center [163, 303] width 250 height 63
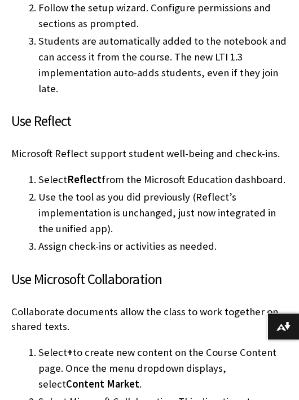
scroll to position [3955, 0]
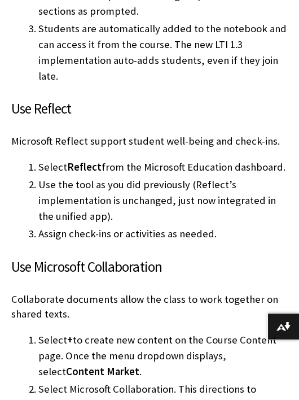
click at [75, 292] on p "Collaborate documents allow the class to work together on shared texts." at bounding box center [149, 306] width 277 height 29
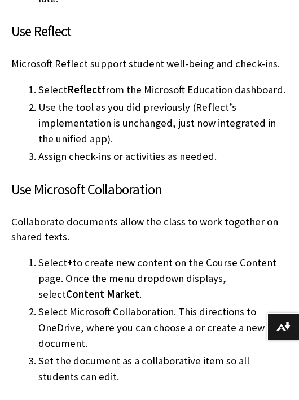
scroll to position [4018, 0]
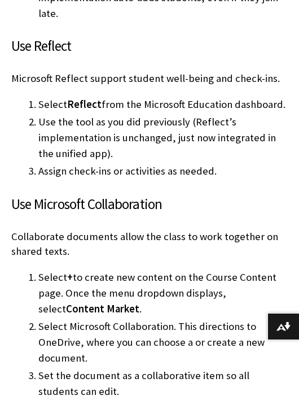
click at [127, 270] on li "Select + to create new content on the Course Content page. Once the menu dropdo…" at bounding box center [163, 293] width 250 height 47
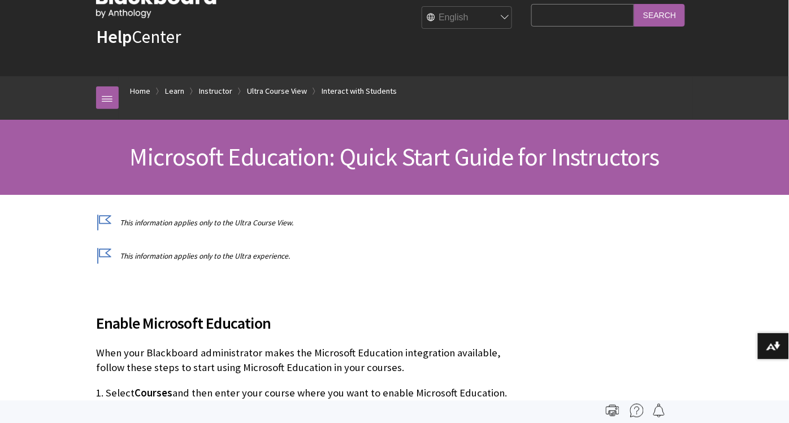
scroll to position [0, 0]
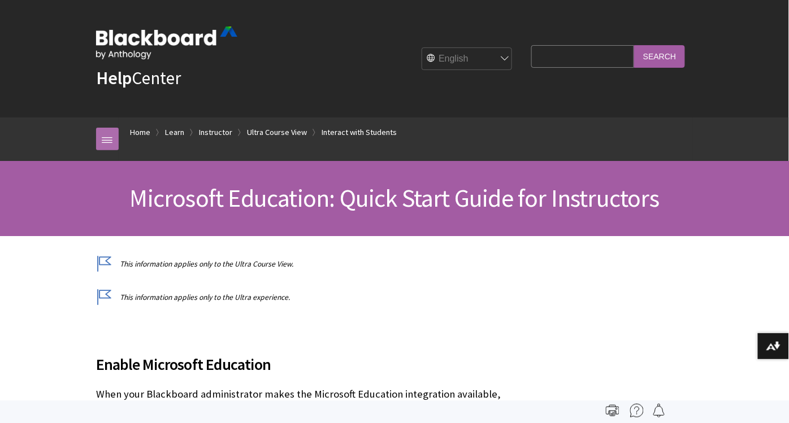
click at [106, 136] on link at bounding box center [107, 139] width 23 height 23
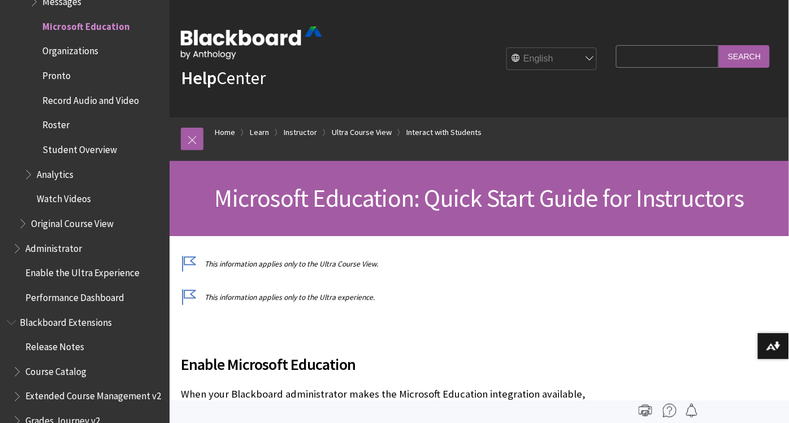
click at [79, 99] on span "Record Audio and Video" at bounding box center [90, 98] width 97 height 15
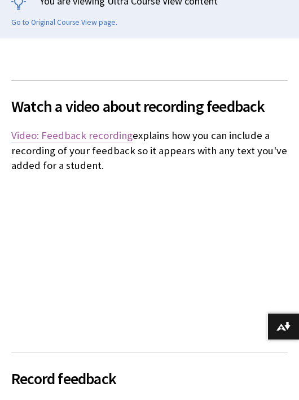
scroll to position [314, 0]
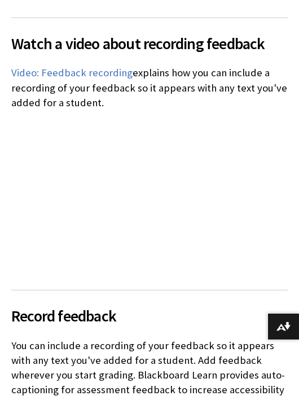
click at [93, 99] on p "Video: Feedback recording explains how you can include a recording of your feed…" at bounding box center [149, 88] width 277 height 45
drag, startPoint x: 102, startPoint y: 104, endPoint x: 9, endPoint y: 75, distance: 97.0
copy p "Video: Feedback recording explains how you can include a recording of your feed…"
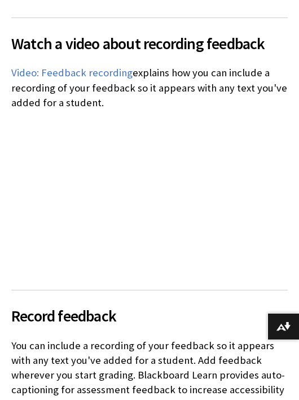
click at [79, 320] on span "Record feedback" at bounding box center [149, 316] width 277 height 24
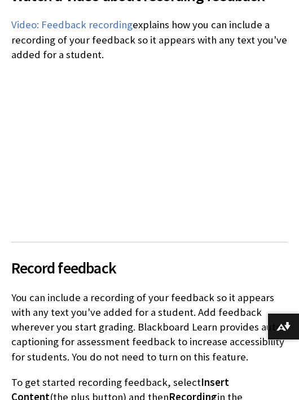
scroll to position [376, 0]
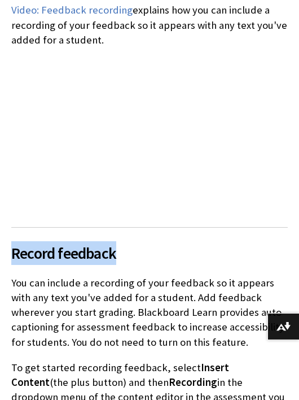
drag, startPoint x: 119, startPoint y: 252, endPoint x: 8, endPoint y: 255, distance: 111.4
copy span "Record feedback"
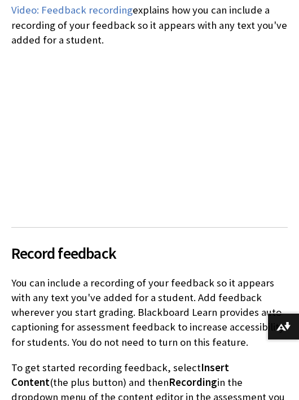
click at [114, 297] on p "You can include a recording of your feedback so it appears with any text you've…" at bounding box center [149, 313] width 277 height 74
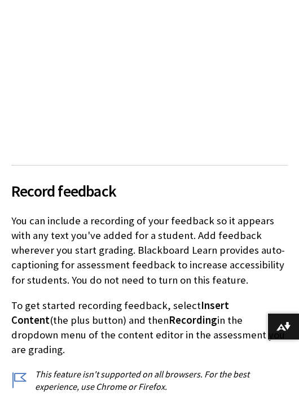
scroll to position [502, 0]
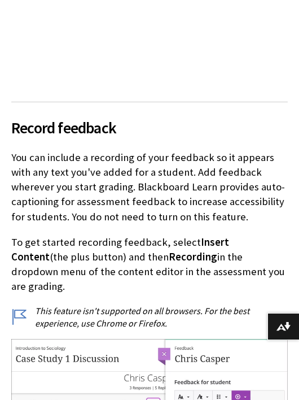
drag, startPoint x: 12, startPoint y: 156, endPoint x: 238, endPoint y: 268, distance: 252.2
copy div "You can include a recording of your feedback so it appears with any text you've…"
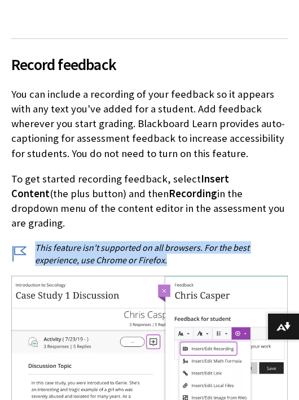
drag, startPoint x: 170, startPoint y: 241, endPoint x: 34, endPoint y: 230, distance: 136.1
click at [34, 241] on p "This feature isn't supported on all browsers. For the best experience, use Chro…" at bounding box center [149, 253] width 277 height 25
copy p "This feature isn't supported on all browsers. For the best experience, use Chro…"
click at [71, 241] on p "This feature isn't supported on all browsers. For the best experience, use Chro…" at bounding box center [149, 253] width 277 height 25
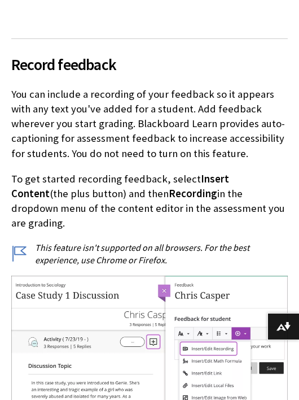
click at [77, 288] on img at bounding box center [149, 396] width 277 height 241
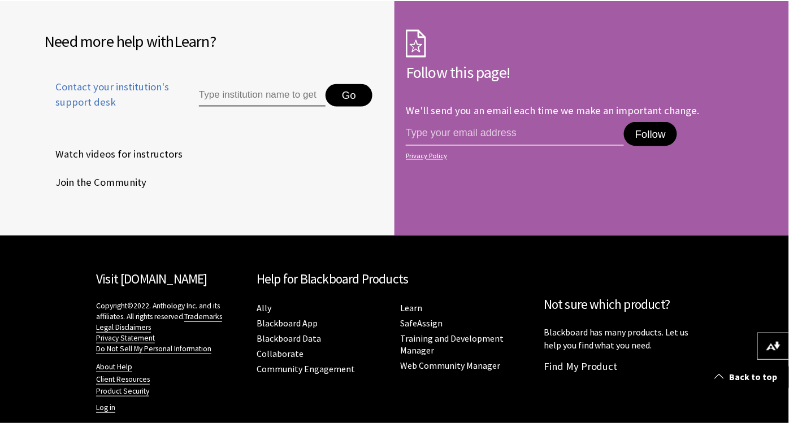
scroll to position [2842, 0]
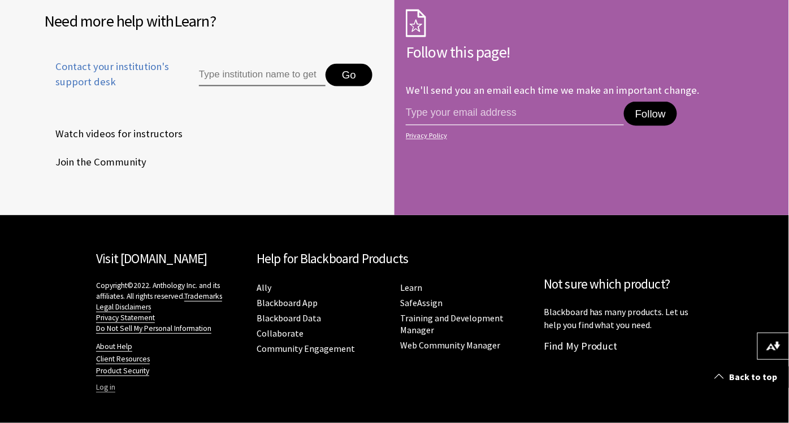
click at [97, 386] on link "Log in" at bounding box center [105, 388] width 19 height 10
click at [98, 390] on link "Log in" at bounding box center [105, 388] width 19 height 10
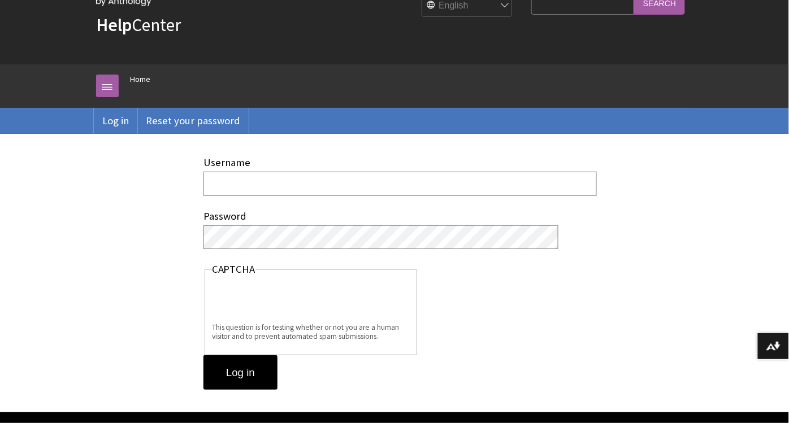
scroll to position [125, 0]
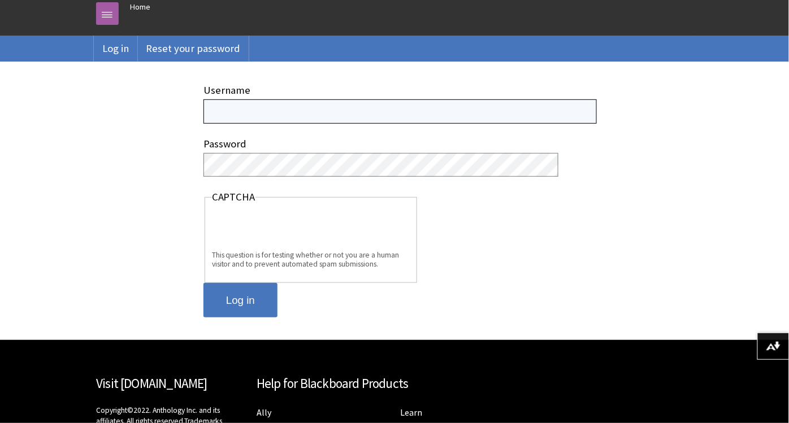
type input "daniel.magers@anthology.com"
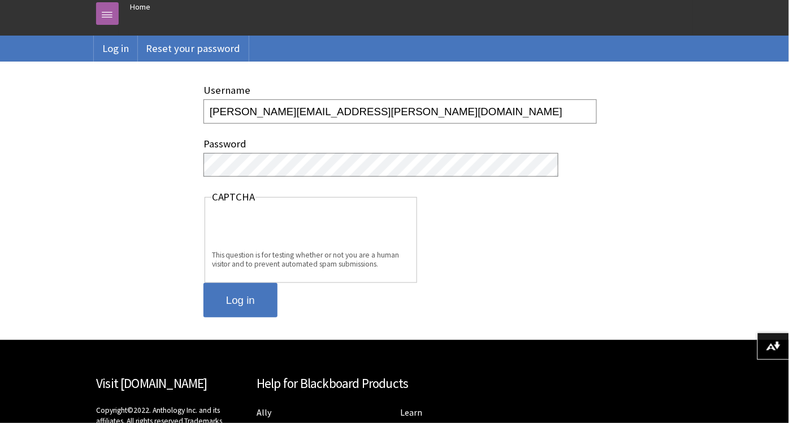
click at [237, 297] on input "Log in" at bounding box center [240, 300] width 74 height 35
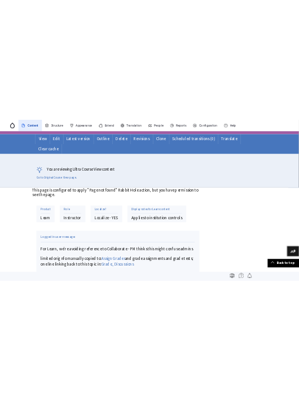
scroll to position [251, 0]
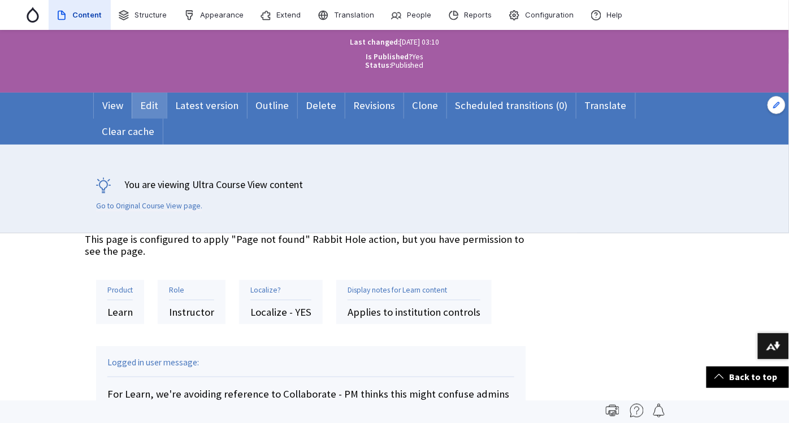
click at [146, 104] on link "Edit" at bounding box center [149, 106] width 35 height 26
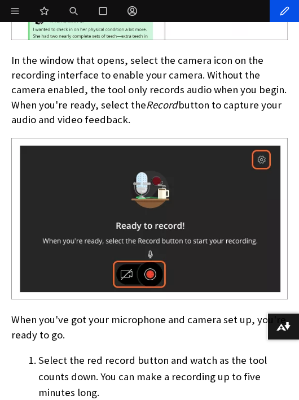
scroll to position [1820, 0]
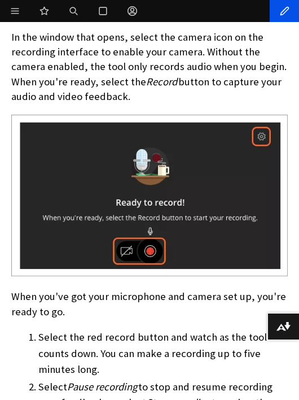
click at [102, 332] on li "Select the red record button and watch as the tool counts down. You can make a …" at bounding box center [163, 352] width 250 height 47
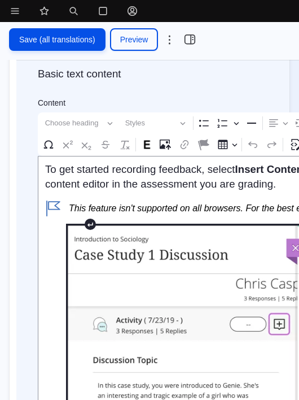
scroll to position [251, 0]
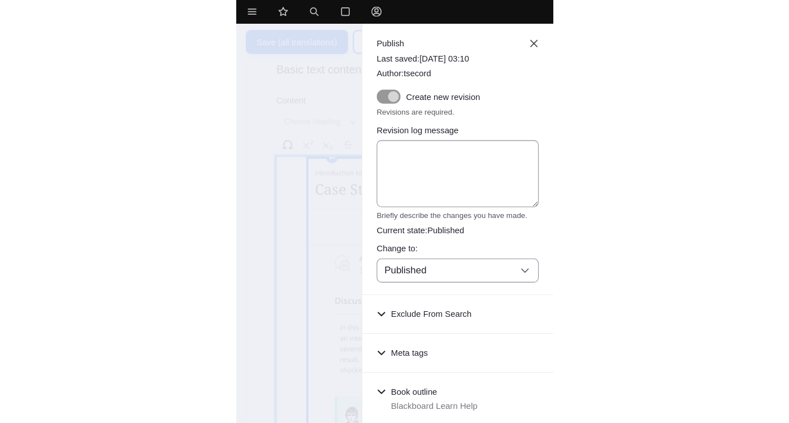
scroll to position [21, 0]
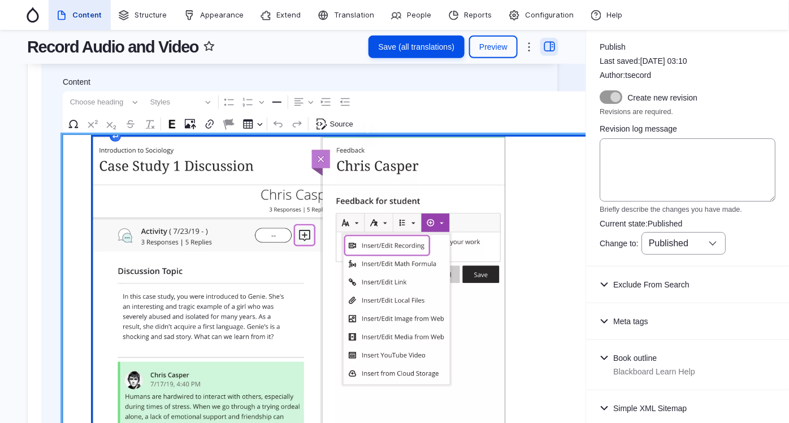
click at [299, 271] on figure "Rich Text Editor. Editing area: main. Press Alt+0 for help." at bounding box center [365, 319] width 544 height 364
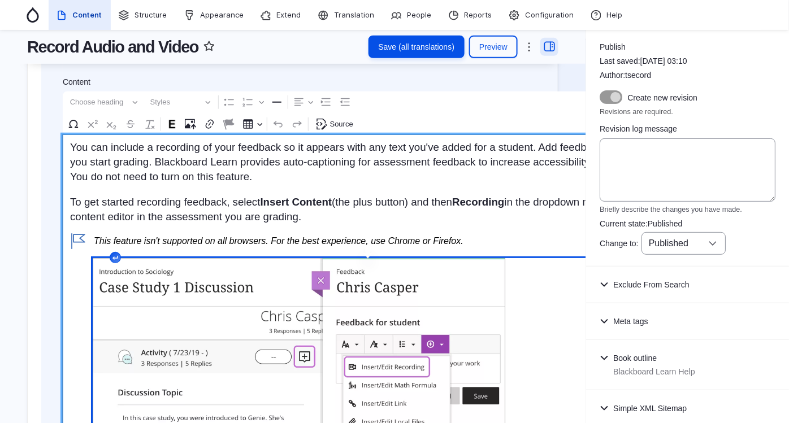
scroll to position [63, 0]
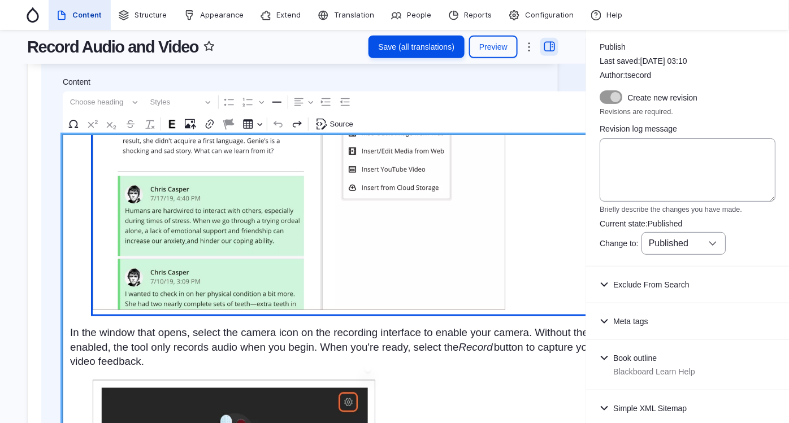
scroll to position [314, 0]
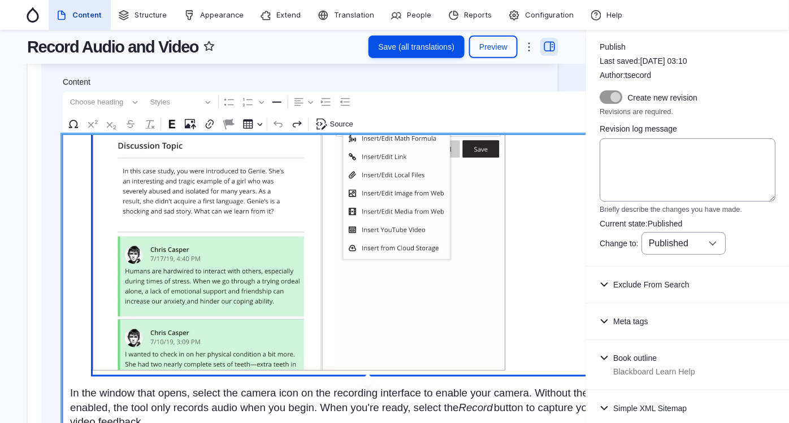
click at [299, 289] on figure "Rich Text Editor. Editing area: main. Press Alt+0 for help." at bounding box center [365, 193] width 544 height 364
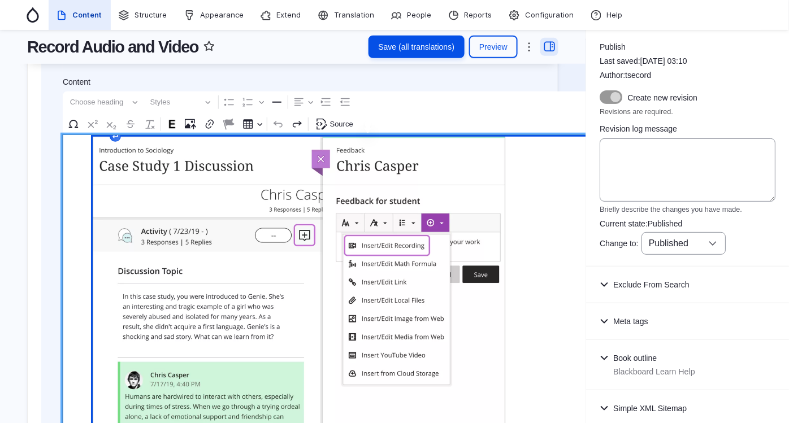
scroll to position [125, 0]
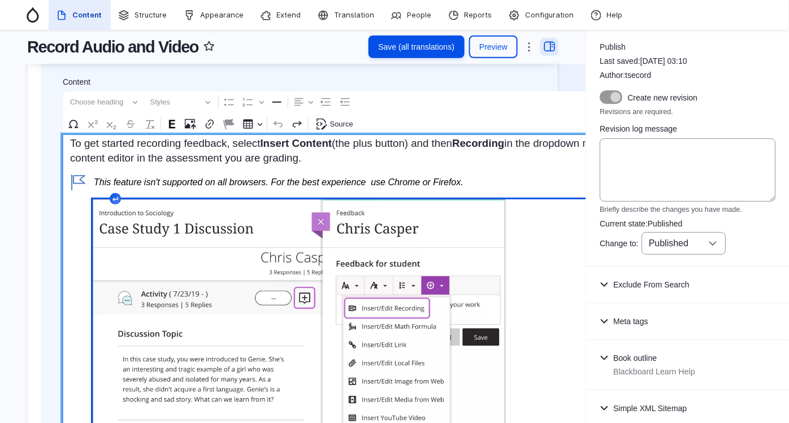
click at [299, 267] on figure "Rich Text Editor. Editing area: main. Press Alt+0 for help." at bounding box center [365, 381] width 544 height 364
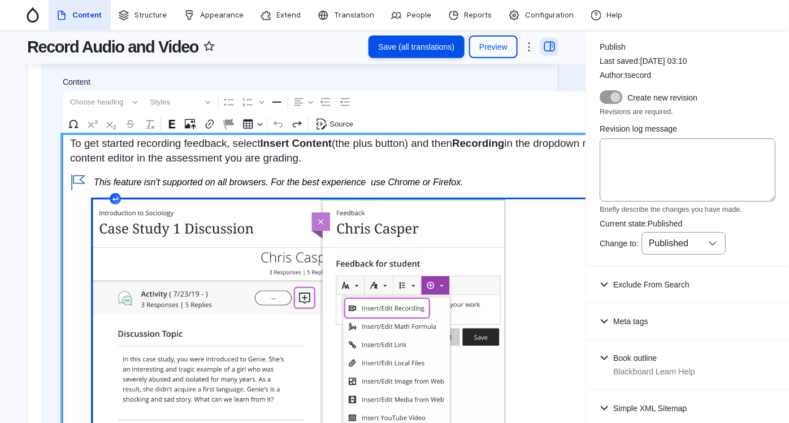
click at [299, 266] on figure "Rich Text Editor. Editing area: main. Press Alt+0 for help." at bounding box center [365, 381] width 544 height 364
click at [169, 125] on image "Editor toolbar" at bounding box center [171, 124] width 11 height 11
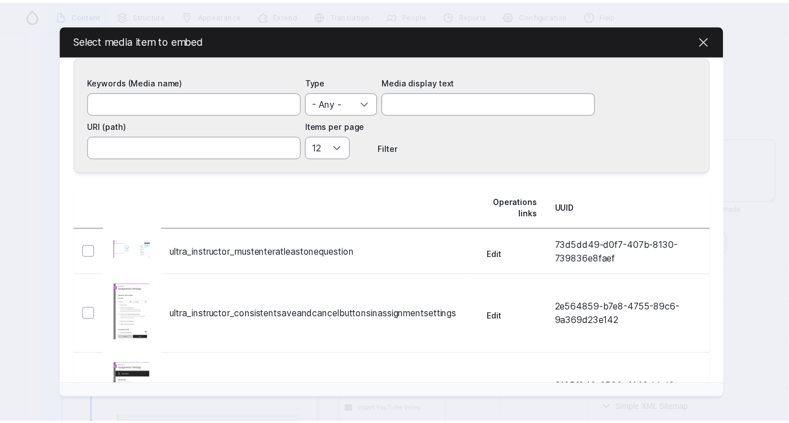
scroll to position [0, 0]
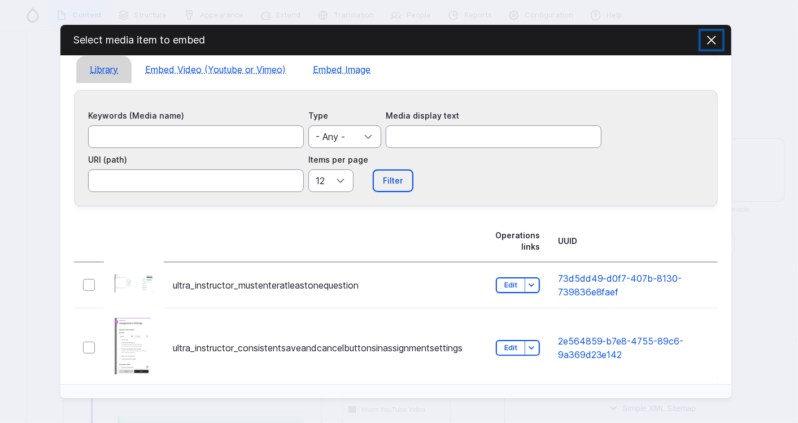
click at [299, 36] on span "button" at bounding box center [711, 40] width 21 height 18
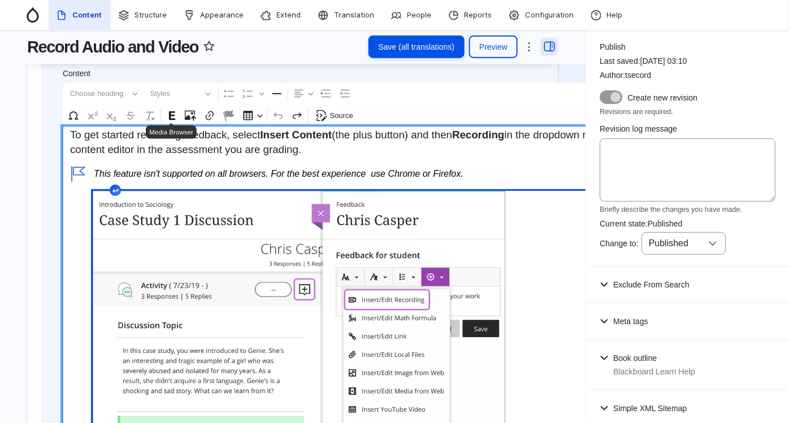
click at [299, 254] on figure "Rich Text Editor. Editing area: main. Press Alt+0 for help." at bounding box center [365, 373] width 544 height 364
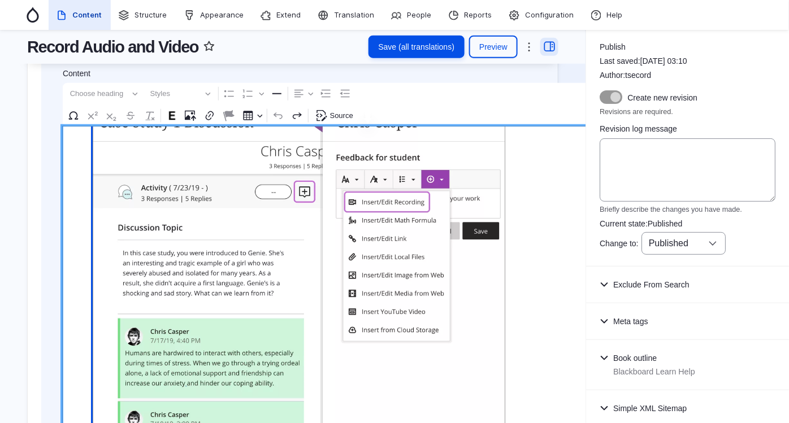
scroll to position [314, 0]
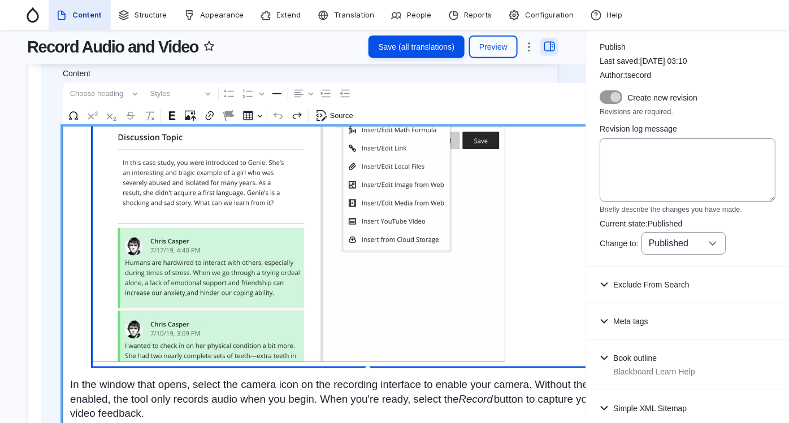
click at [299, 277] on figure "Rich Text Editor. Editing area: main. Press Alt+0 for help." at bounding box center [365, 185] width 544 height 364
drag, startPoint x: 317, startPoint y: 277, endPoint x: 250, endPoint y: 280, distance: 66.8
click at [250, 280] on figure "Rich Text Editor. Editing area: main. Press Alt+0 for help." at bounding box center [365, 185] width 544 height 364
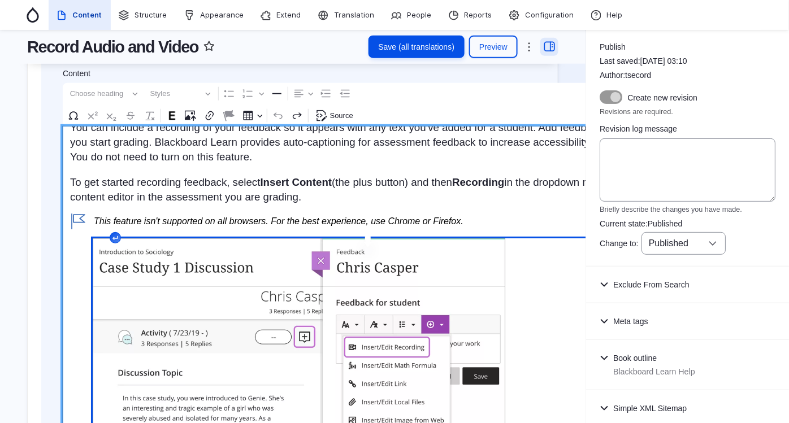
scroll to position [63, 0]
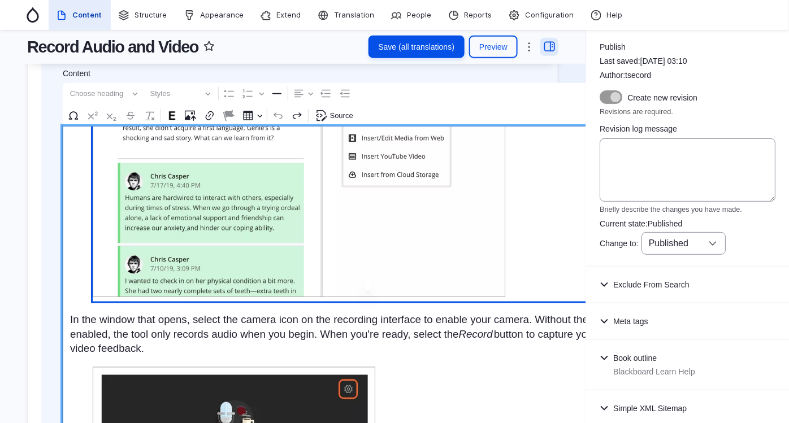
scroll to position [502, 0]
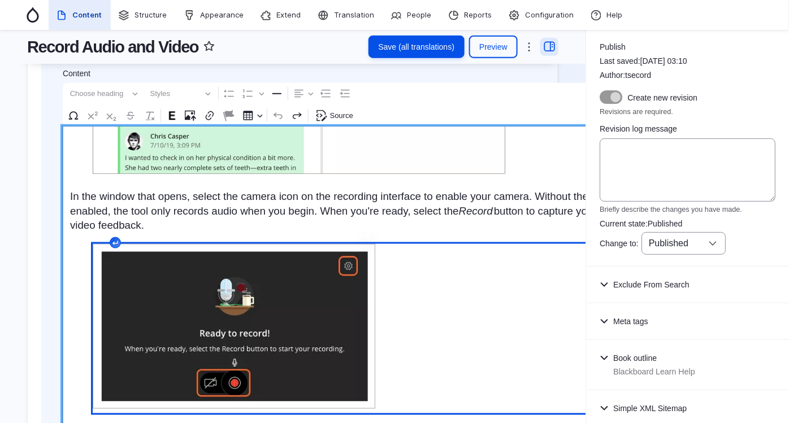
click at [250, 316] on figure "Rich Text Editor. Editing area: main. Press Alt+0 for help." at bounding box center [365, 329] width 544 height 170
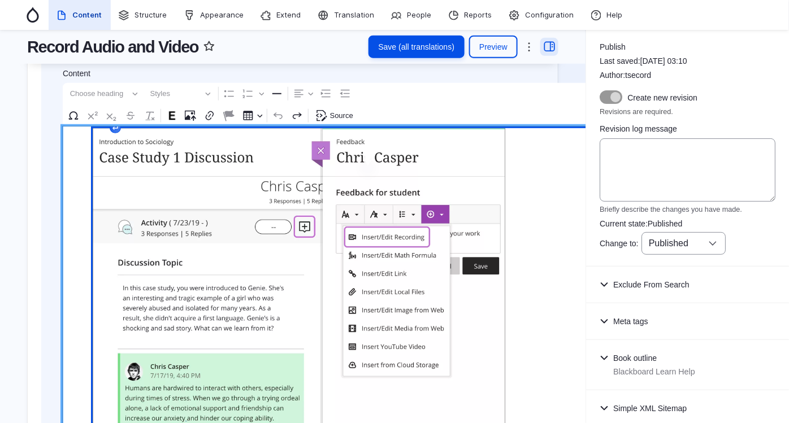
scroll to position [63, 0]
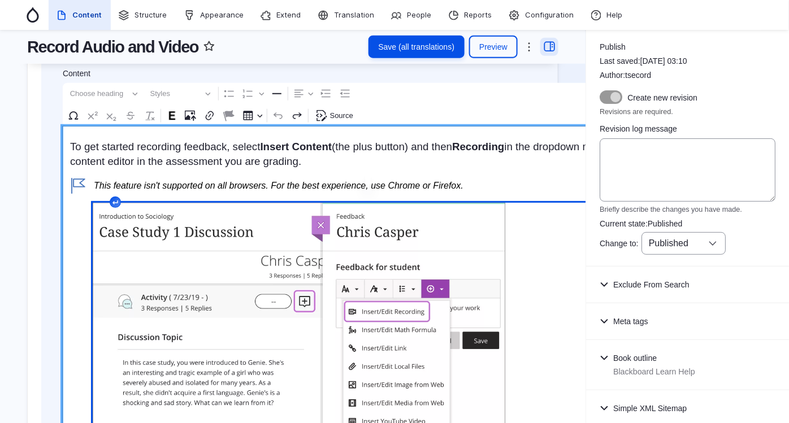
scroll to position [125, 0]
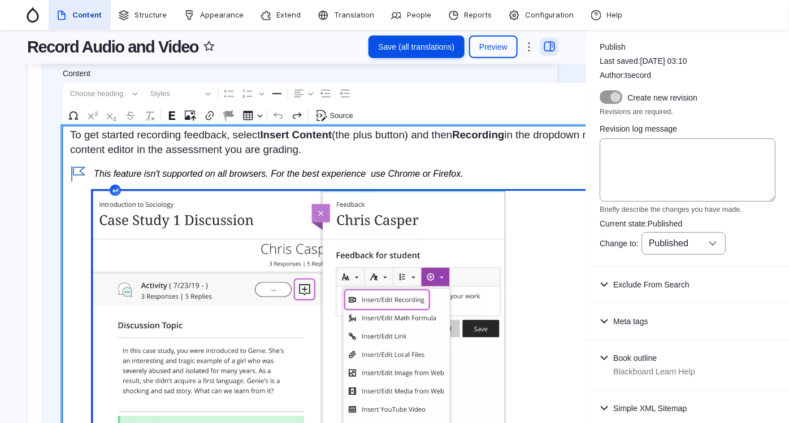
click at [299, 263] on figure "Rich Text Editor. Editing area: main. Press Alt+0 for help." at bounding box center [365, 373] width 544 height 364
click at [299, 110] on icon "Editor toolbar" at bounding box center [321, 115] width 11 height 11
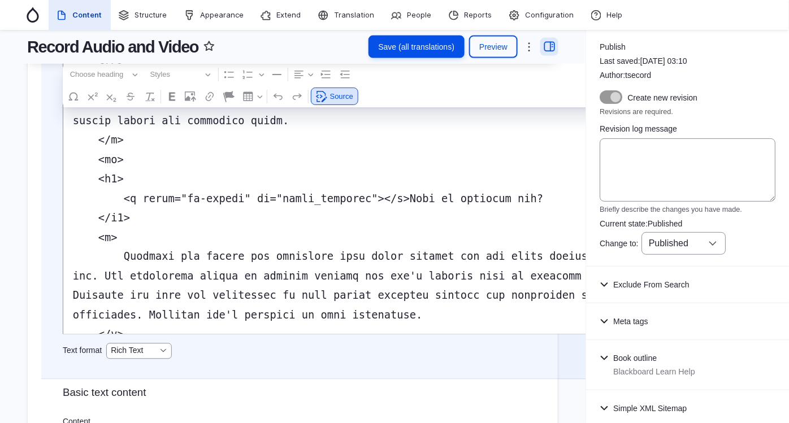
scroll to position [2833, 0]
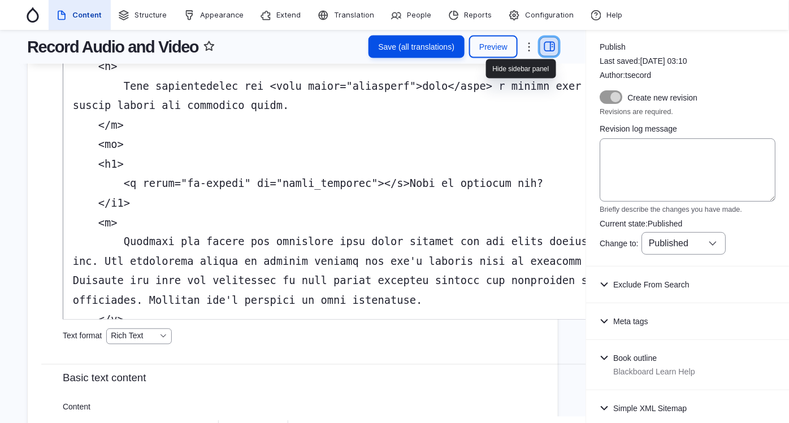
click at [299, 47] on link "Hide sidebar panel" at bounding box center [549, 47] width 18 height 18
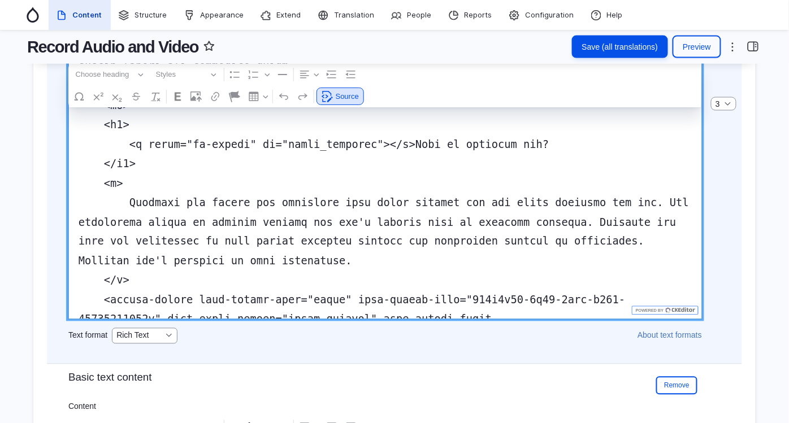
drag, startPoint x: 439, startPoint y: 239, endPoint x: 650, endPoint y: 247, distance: 210.9
click at [299, 247] on textarea "Source code editing area" at bounding box center [384, 128] width 633 height 382
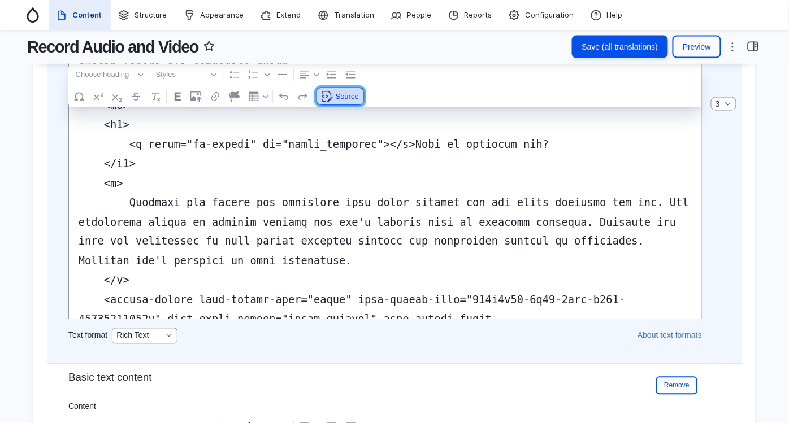
click at [299, 102] on span "Source" at bounding box center [347, 97] width 23 height 14
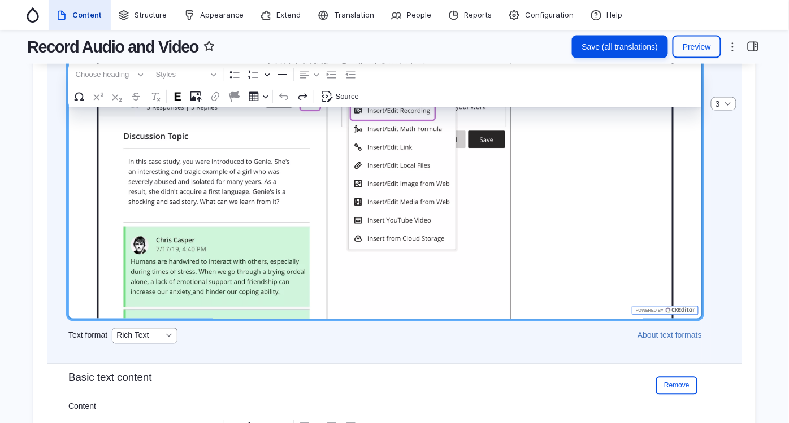
scroll to position [0, 0]
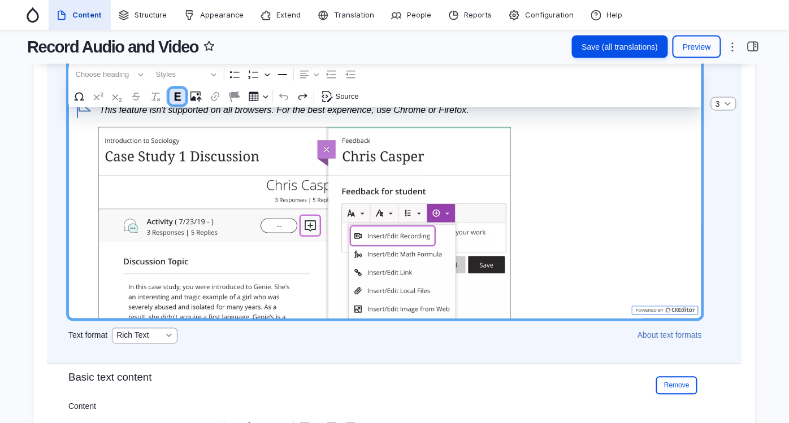
click at [178, 97] on image "Editor toolbar" at bounding box center [177, 96] width 11 height 11
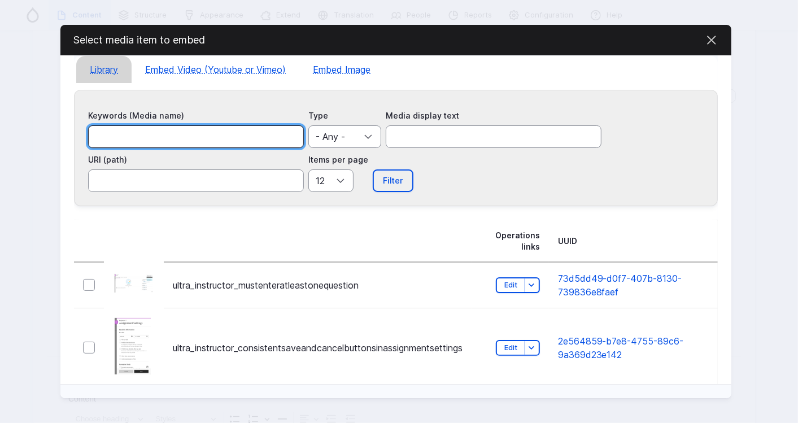
click at [177, 137] on input "Keywords (Media name)" at bounding box center [196, 136] width 216 height 23
paste input "514f2f55-6c94-4dec-b307-35357393411d"
type input "514f2f55-6c94-4dec-b307-35357393411d"
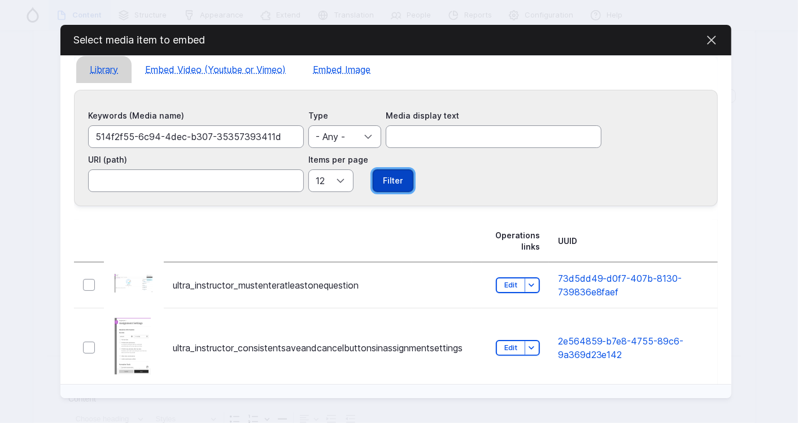
click at [299, 177] on input "Filter" at bounding box center [392, 181] width 41 height 23
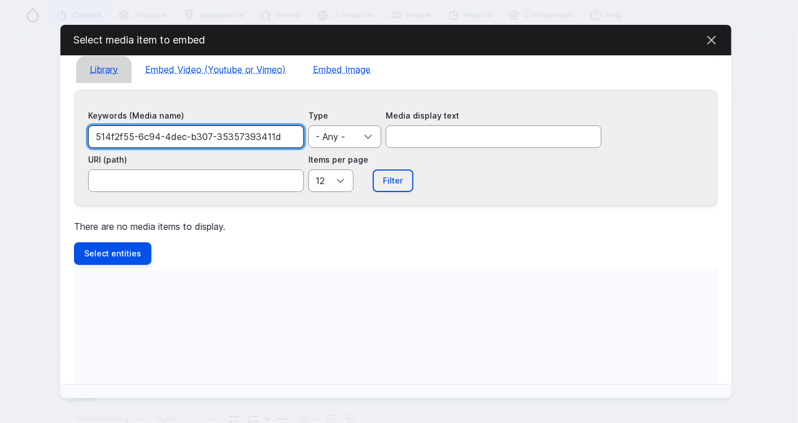
click at [192, 132] on input "514f2f55-6c94-4dec-b307-35357393411d" at bounding box center [196, 136] width 216 height 23
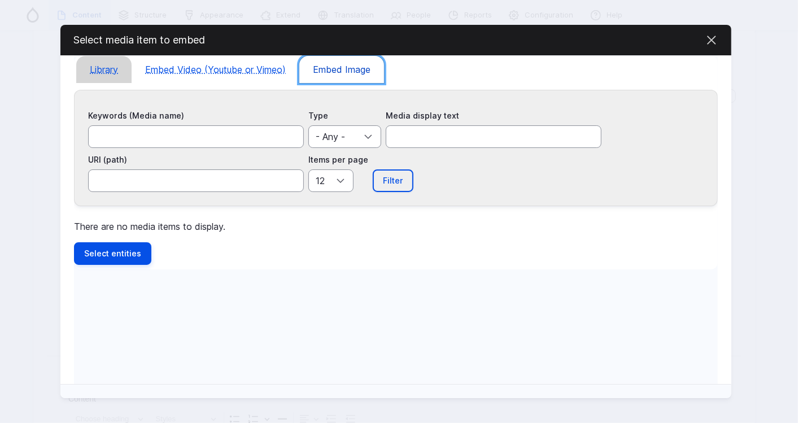
click at [299, 72] on link "Embed Image" at bounding box center [341, 69] width 85 height 27
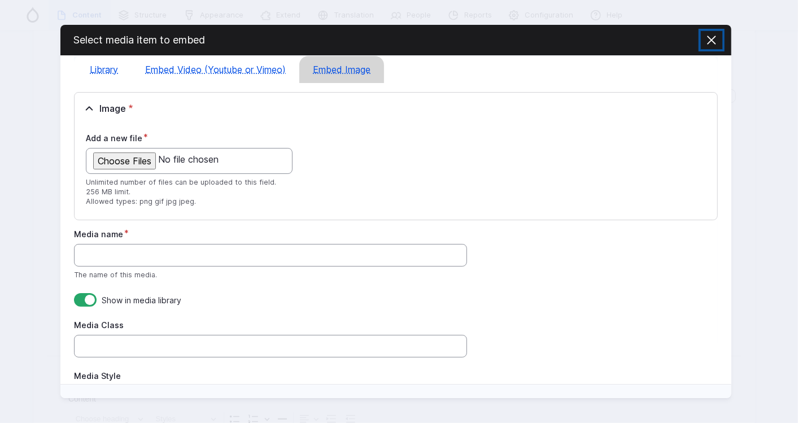
click at [299, 43] on span "button" at bounding box center [711, 40] width 21 height 18
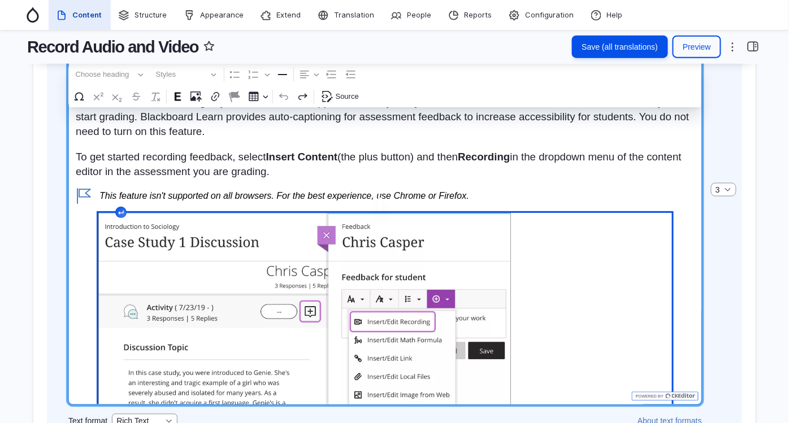
click at [299, 307] on figure "Rich Text Editor. Editing area: main. Press Alt+0 for help." at bounding box center [384, 395] width 573 height 364
drag, startPoint x: 371, startPoint y: 303, endPoint x: 314, endPoint y: 310, distance: 57.4
click at [299, 310] on figure "Rich Text Editor. Editing area: main. Press Alt+0 for help." at bounding box center [384, 395] width 573 height 364
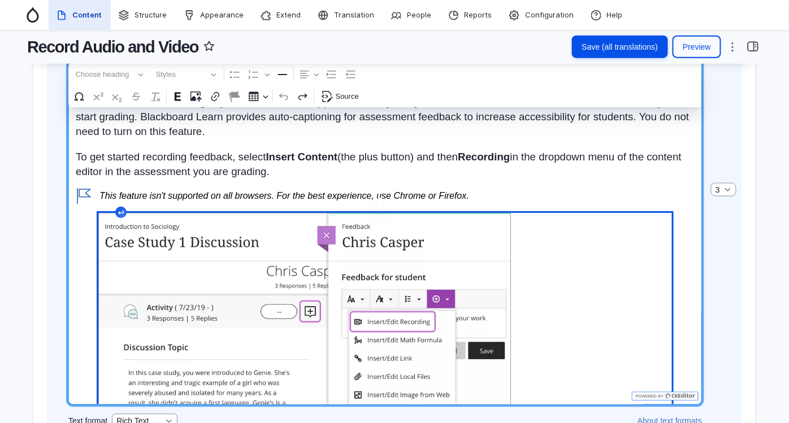
click at [212, 298] on figure "Rich Text Editor. Editing area: main. Press Alt+0 for help." at bounding box center [384, 395] width 573 height 364
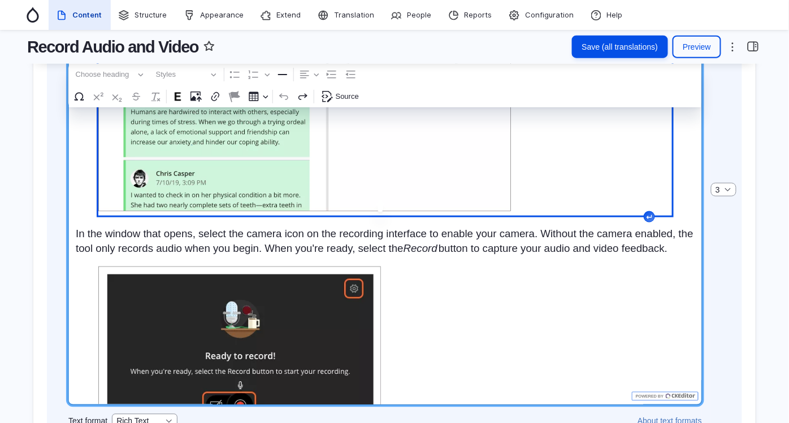
scroll to position [376, 0]
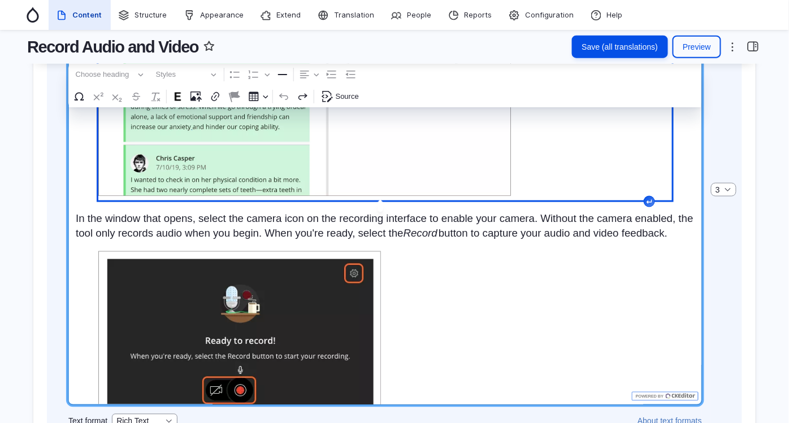
click at [263, 173] on figure "Rich Text Editor. Editing area: main. Press Alt+0 for help." at bounding box center [384, 19] width 573 height 364
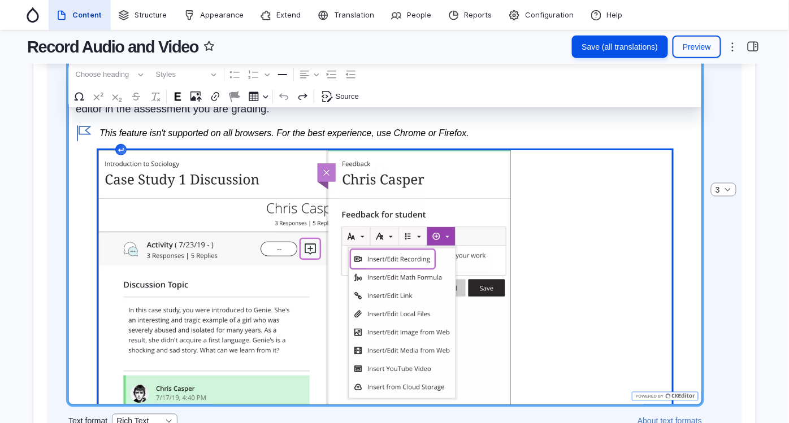
scroll to position [0, 0]
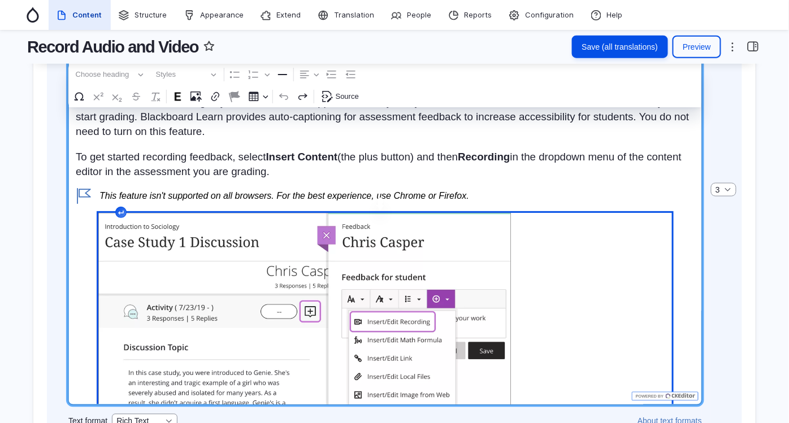
click at [247, 255] on figure "Rich Text Editor. Editing area: main. Press Alt+0 for help." at bounding box center [384, 395] width 573 height 364
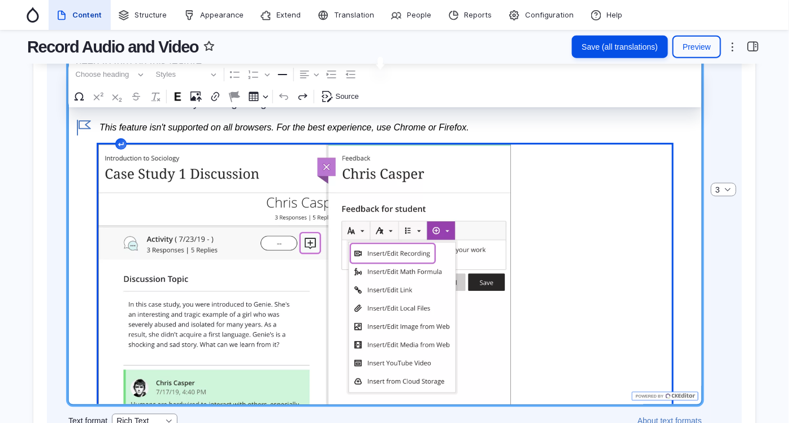
scroll to position [63, 0]
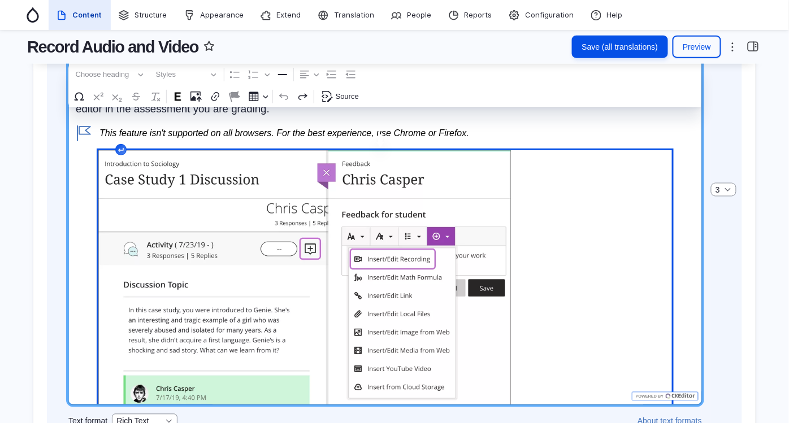
click at [250, 270] on figure "Rich Text Editor. Editing area: main. Press Alt+0 for help." at bounding box center [384, 332] width 573 height 364
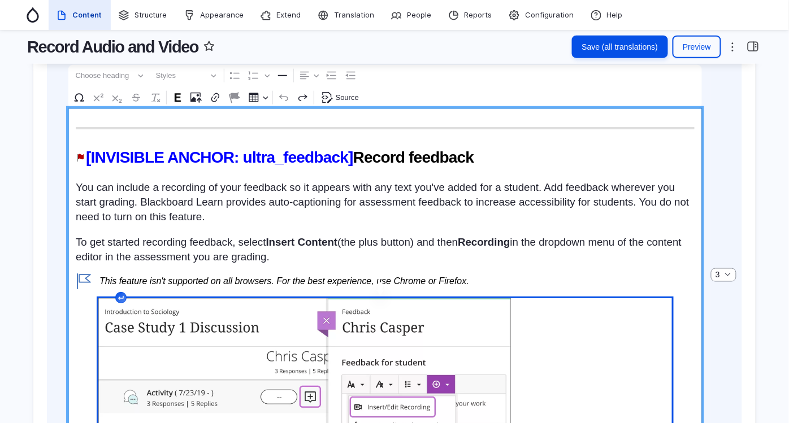
scroll to position [2622, 0]
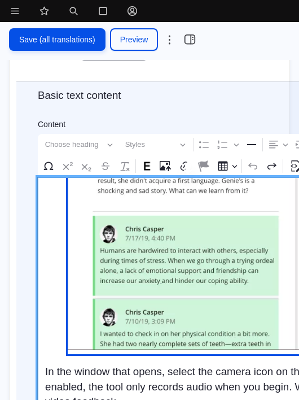
scroll to position [439, 0]
